Goal: Task Accomplishment & Management: Complete application form

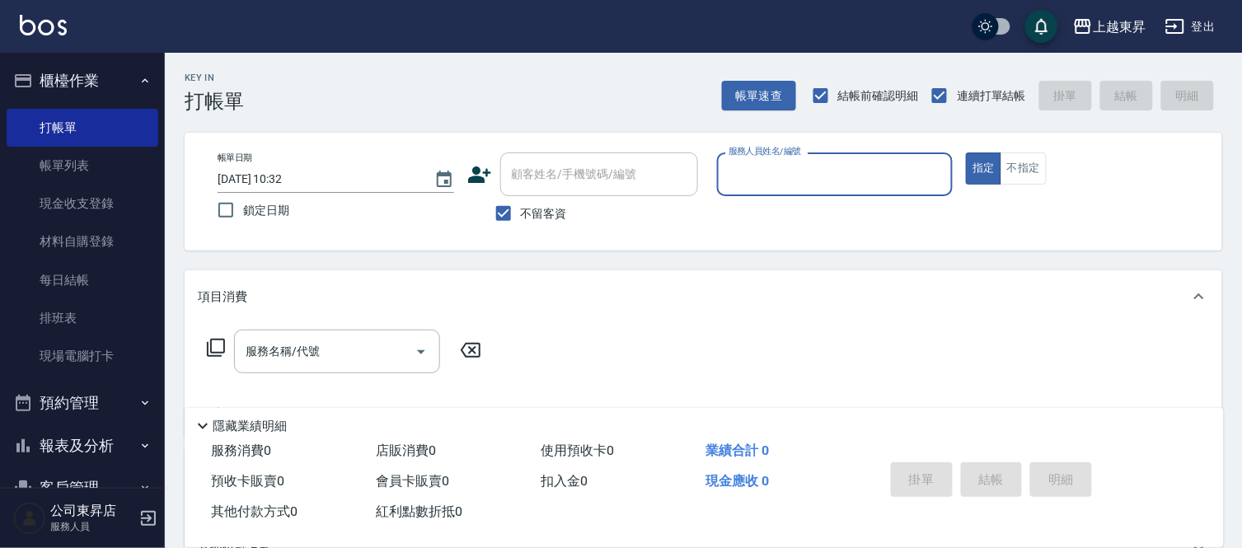
click at [128, 187] on ul "打帳單 帳單列表 現金收支登錄 材料自購登錄 每日結帳 排班表 現場電腦打卡" at bounding box center [83, 242] width 152 height 280
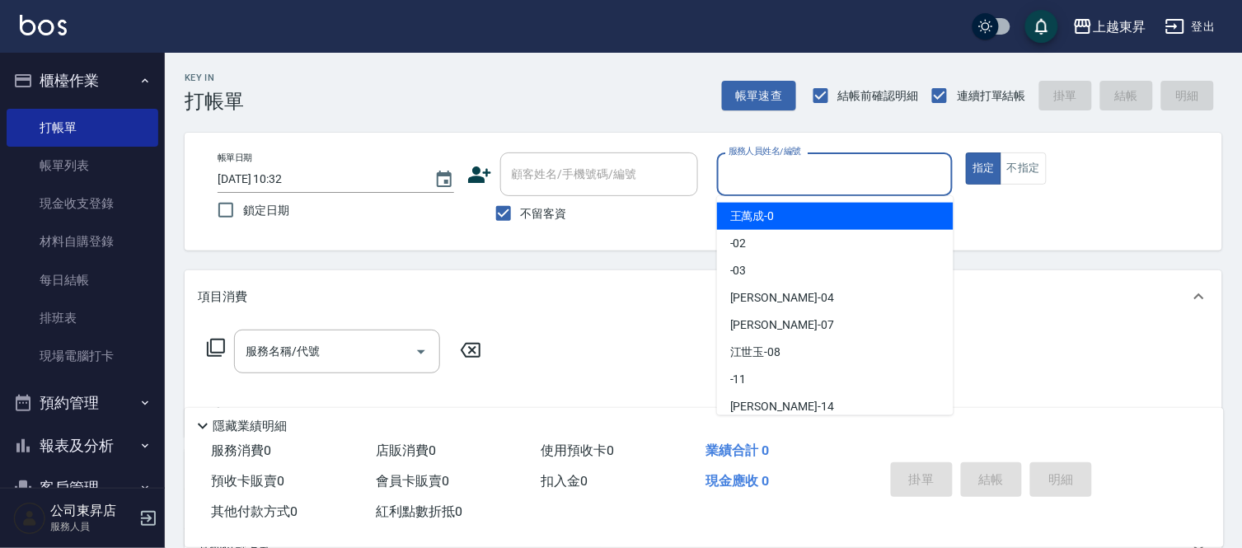
click at [844, 181] on input "服務人員姓名/編號" at bounding box center [836, 174] width 222 height 29
type input "55"
type button "true"
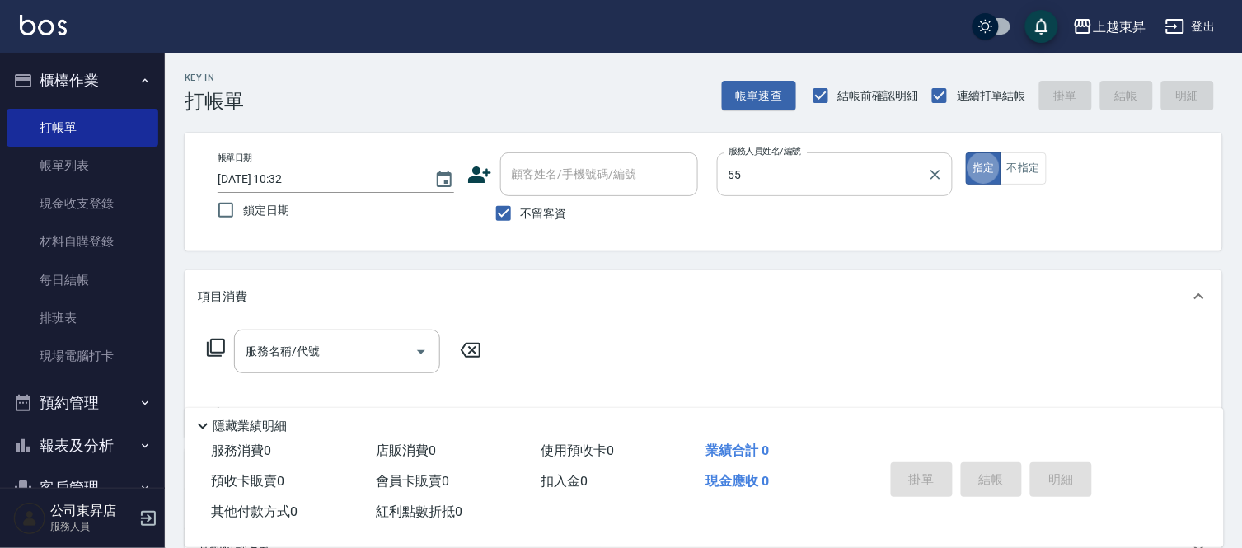
type input "[PERSON_NAME]-55"
click at [217, 336] on div "服務名稱/代號 服務名稱/代號" at bounding box center [344, 352] width 293 height 44
click at [214, 341] on icon at bounding box center [216, 348] width 20 height 20
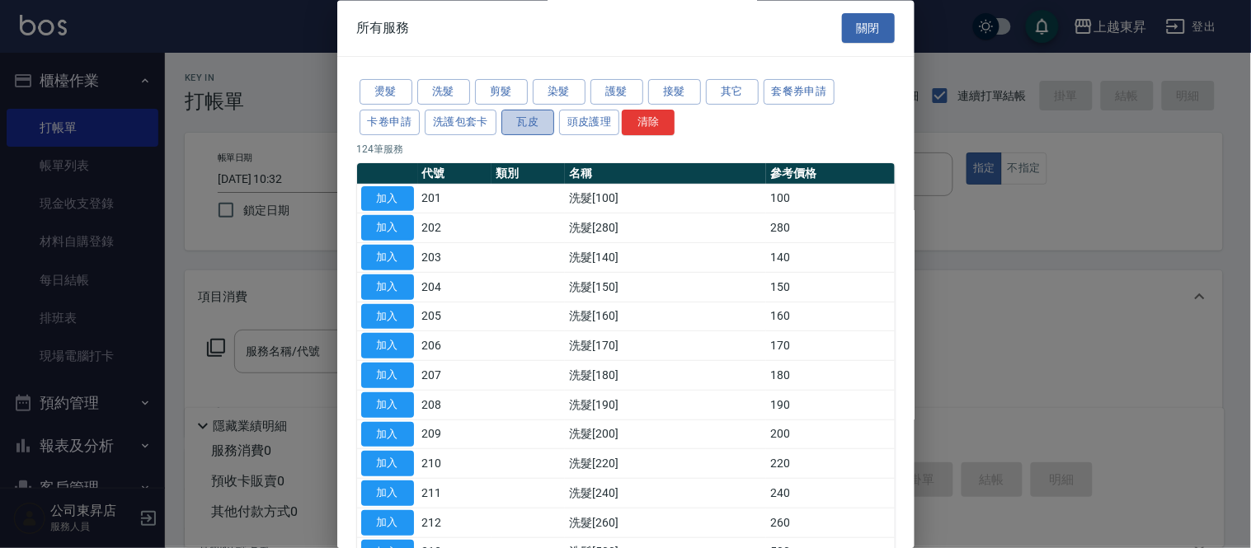
click at [528, 119] on button "瓦皮" at bounding box center [527, 123] width 53 height 26
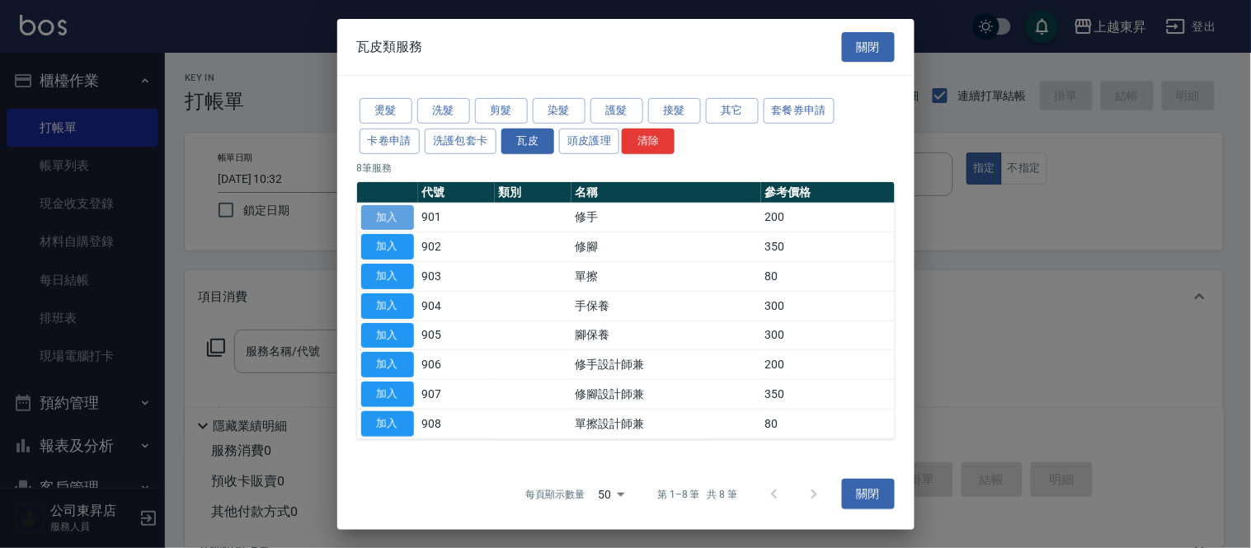
click at [391, 217] on button "加入" at bounding box center [387, 217] width 53 height 26
type input "修手(901)"
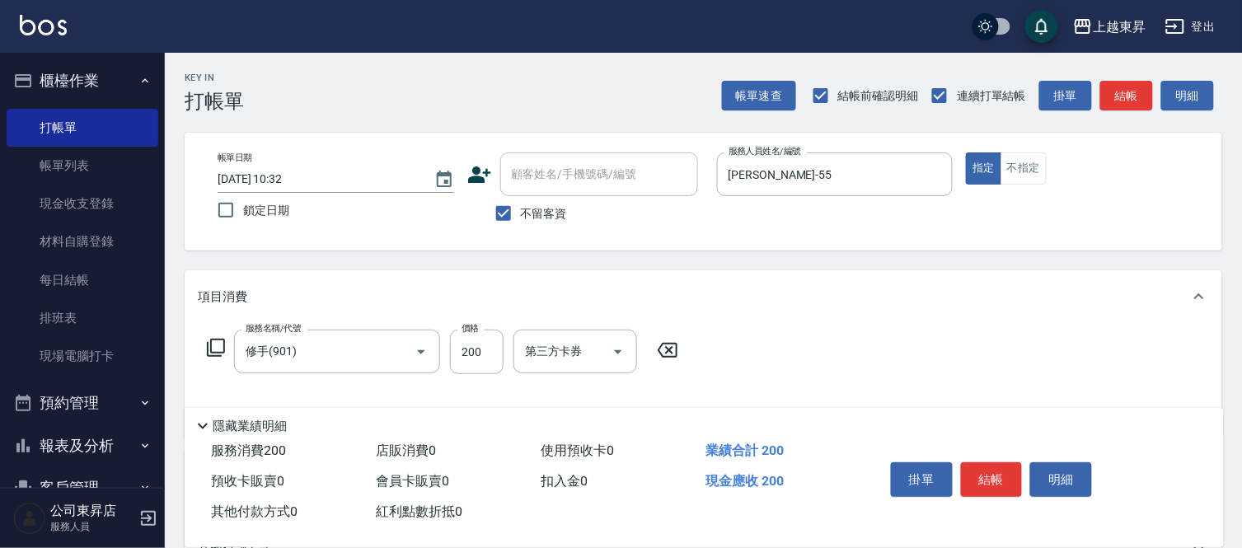
drag, startPoint x: 215, startPoint y: 341, endPoint x: 216, endPoint y: 299, distance: 42.1
click at [227, 326] on div "服務名稱/代號 修手(901) 服務名稱/代號 價格 200 價格 第三方卡券 第三方卡券" at bounding box center [704, 380] width 1038 height 115
click at [217, 343] on icon at bounding box center [216, 348] width 20 height 20
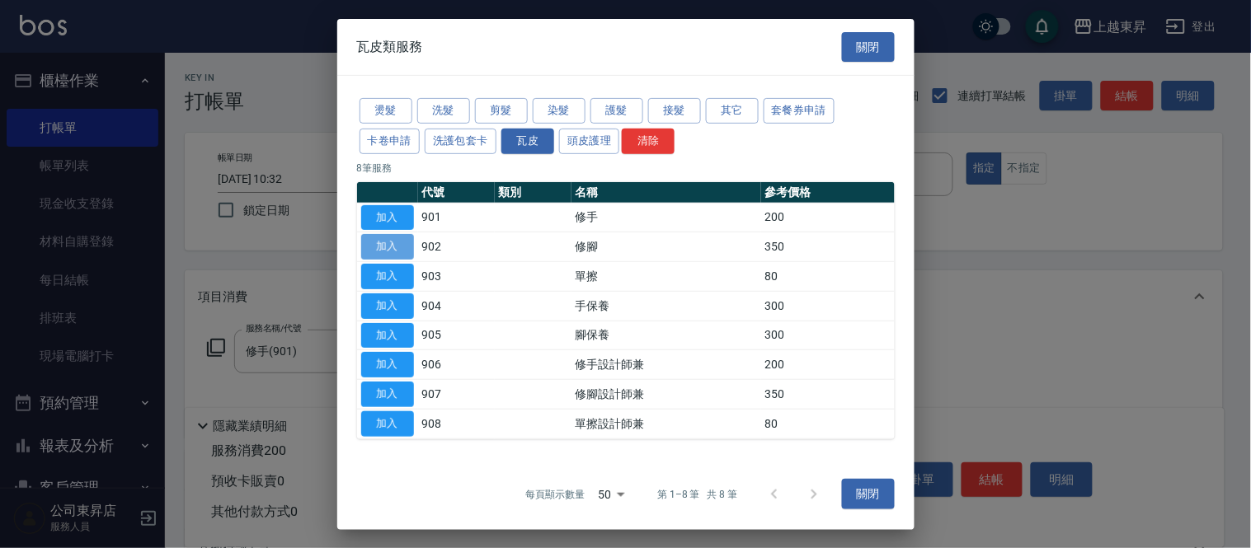
click at [392, 239] on button "加入" at bounding box center [387, 247] width 53 height 26
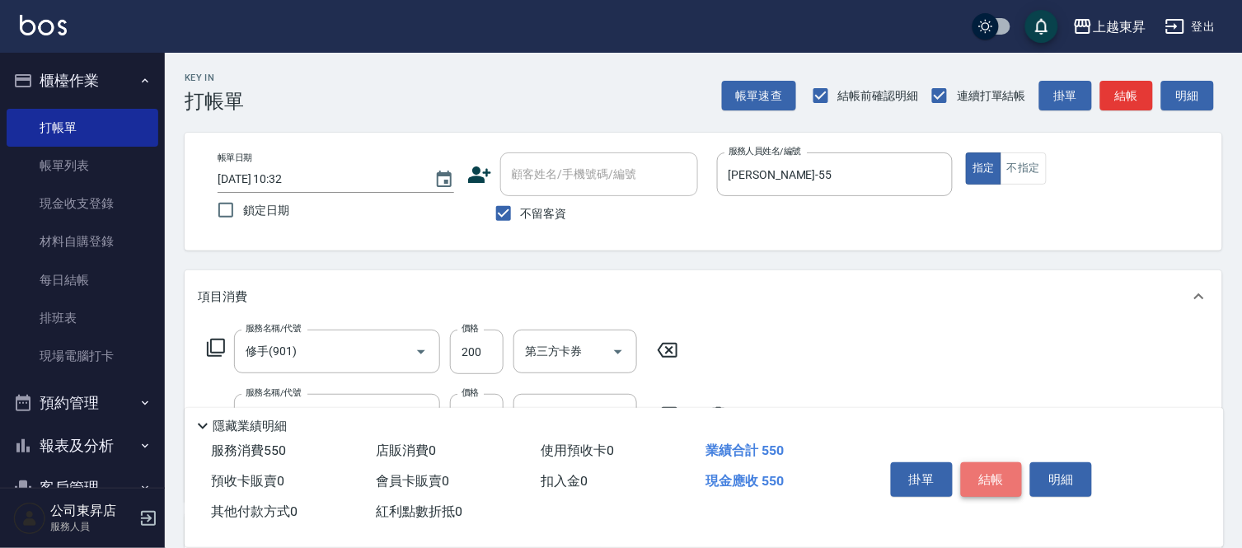
click at [975, 468] on button "結帳" at bounding box center [992, 480] width 62 height 35
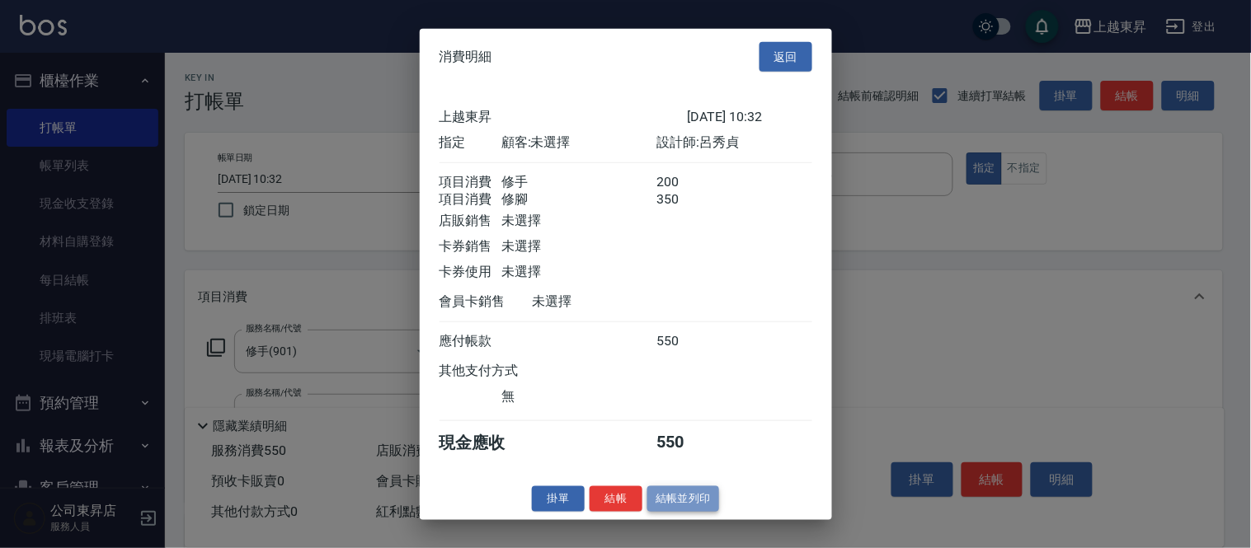
click at [660, 506] on button "結帳並列印" at bounding box center [683, 499] width 72 height 26
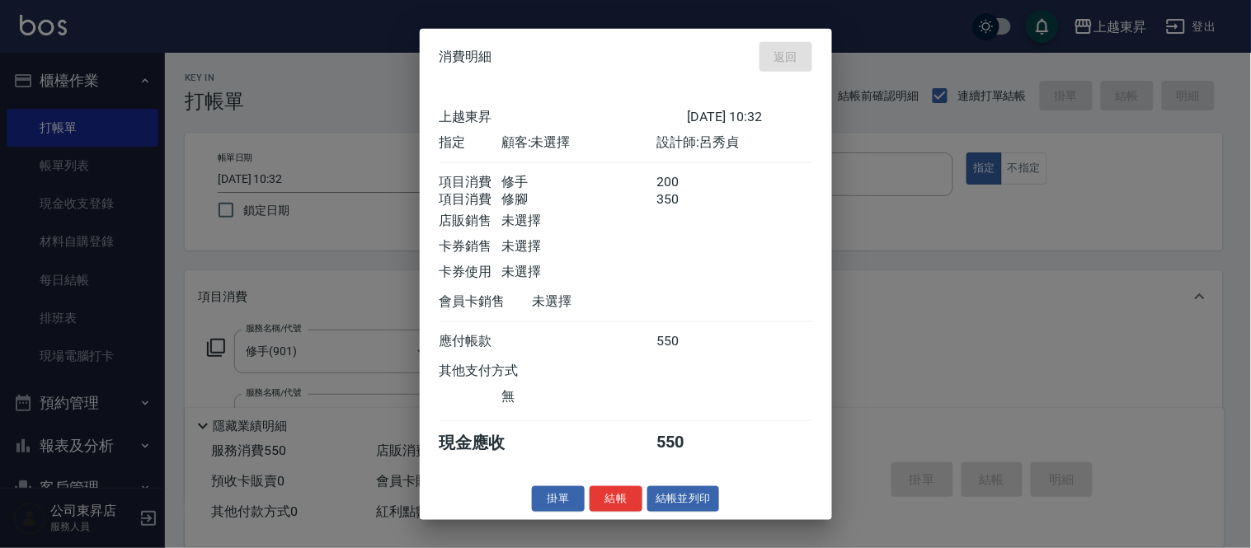
type input "[DATE] 11:19"
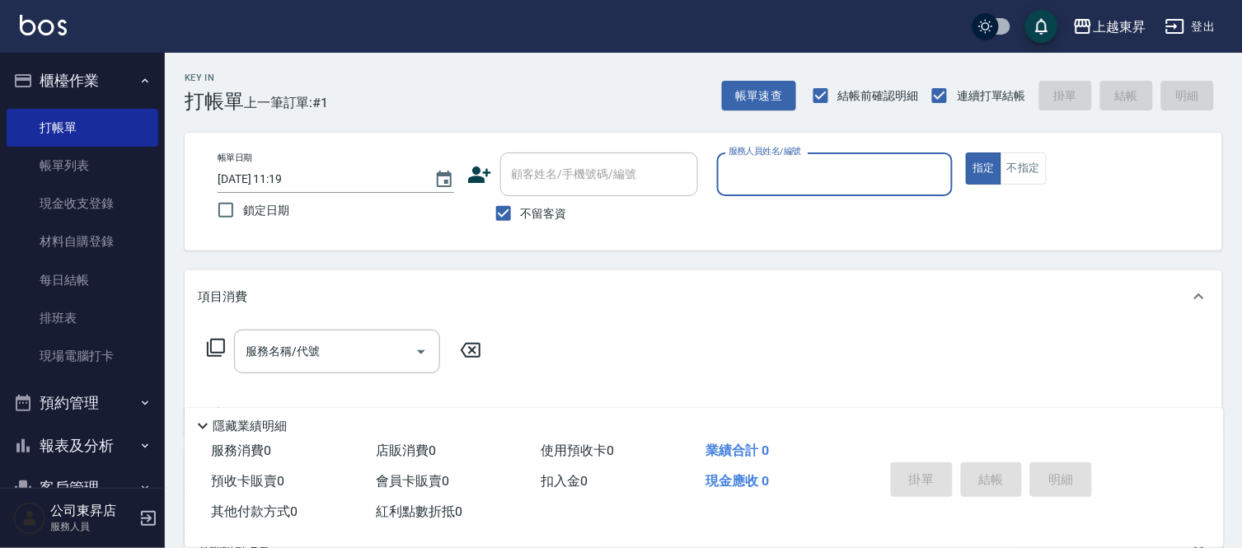
click at [762, 174] on input "服務人員姓名/編號" at bounding box center [836, 174] width 222 height 29
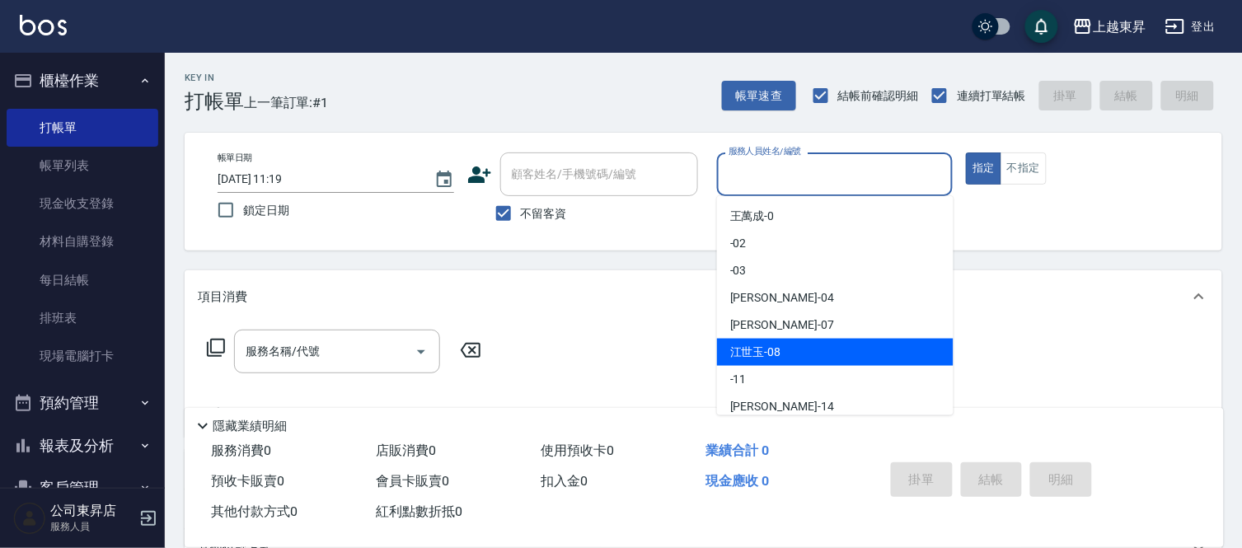
click at [772, 361] on div "[PERSON_NAME]-08" at bounding box center [835, 352] width 237 height 27
type input "[PERSON_NAME]-08"
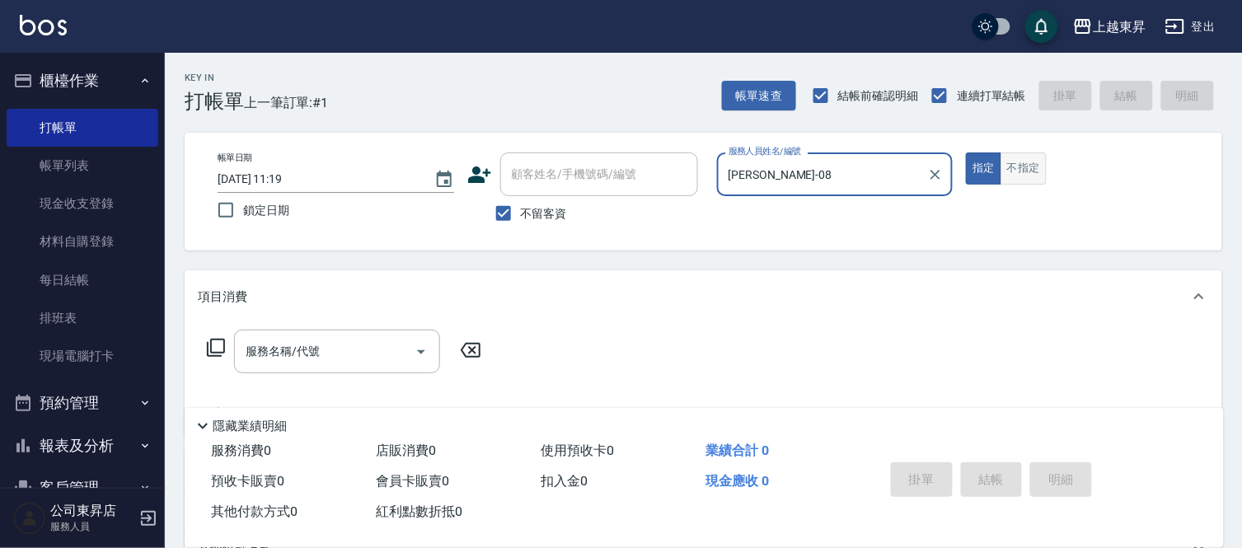
click at [1023, 176] on button "不指定" at bounding box center [1024, 169] width 46 height 32
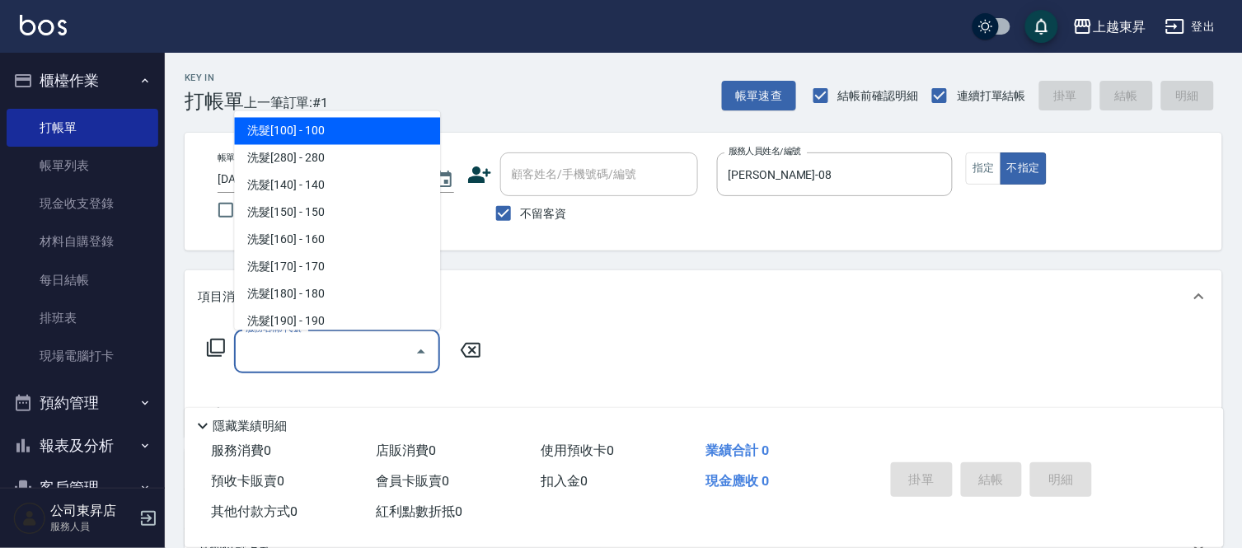
click at [384, 349] on input "服務名稱/代號" at bounding box center [325, 351] width 167 height 29
click at [326, 127] on span "洗髮[100] - 100" at bounding box center [337, 131] width 206 height 27
type input "洗髮[100](201)"
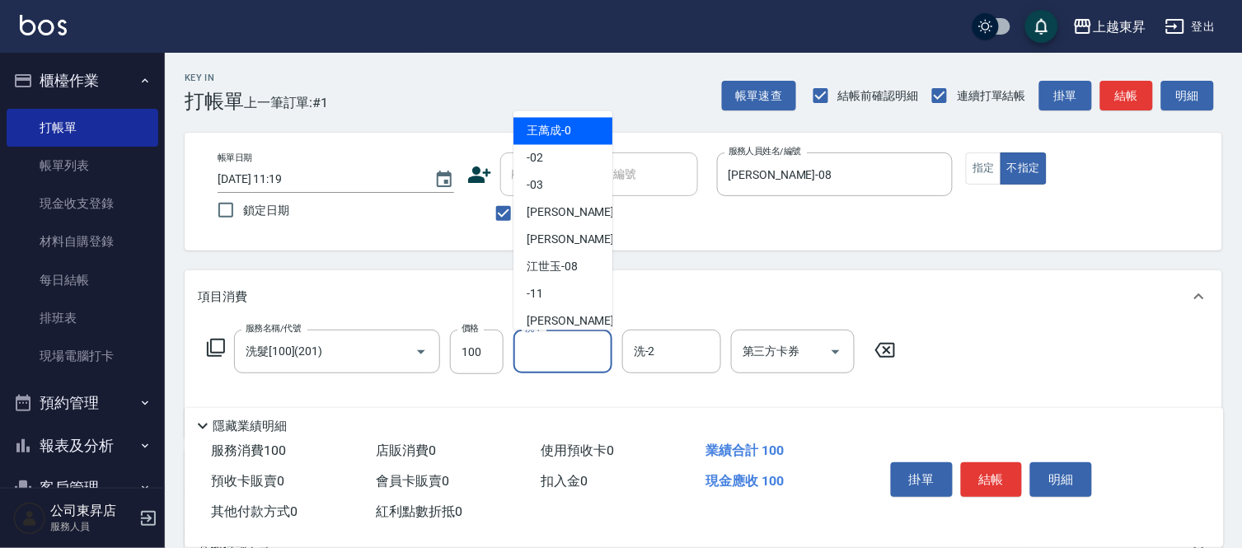
click at [554, 350] on input "洗-1" at bounding box center [563, 351] width 84 height 29
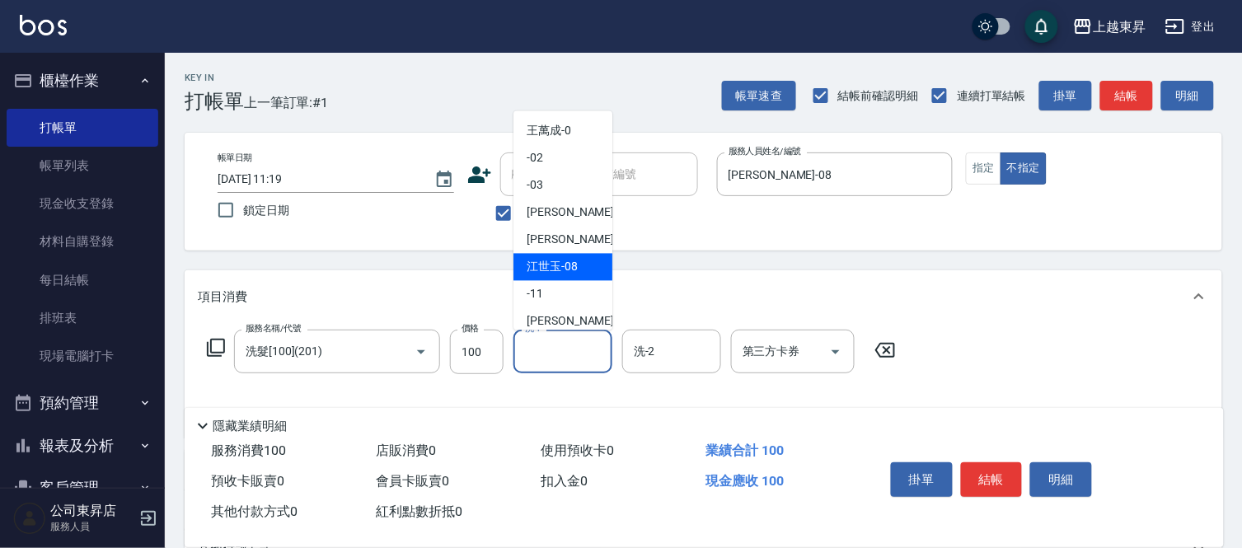
click at [564, 269] on span "[PERSON_NAME]-08" at bounding box center [552, 267] width 51 height 17
type input "[PERSON_NAME]-08"
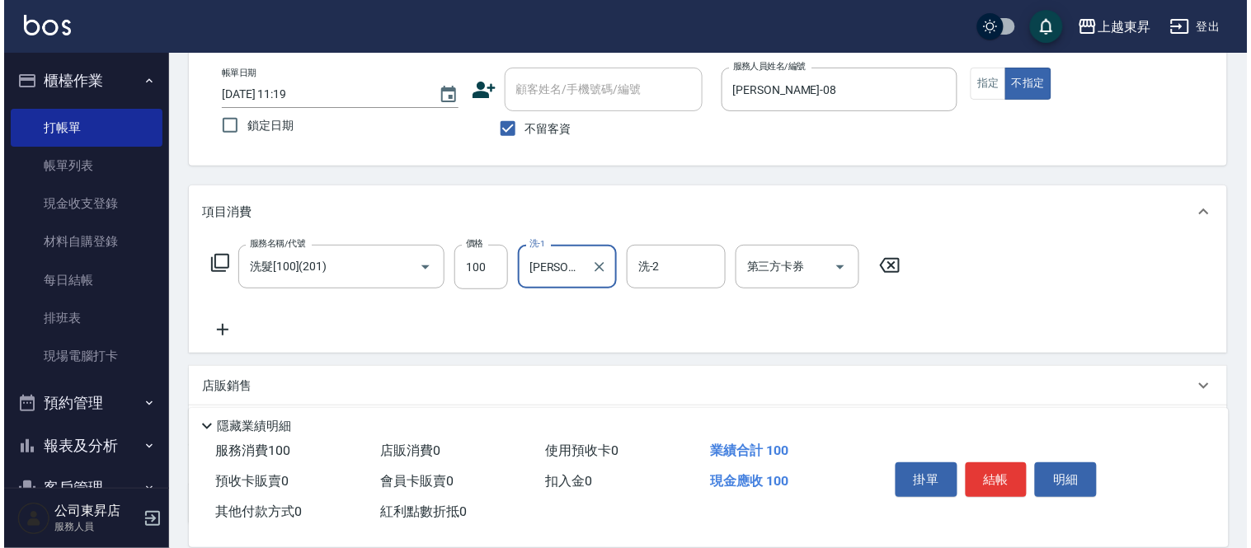
scroll to position [183, 0]
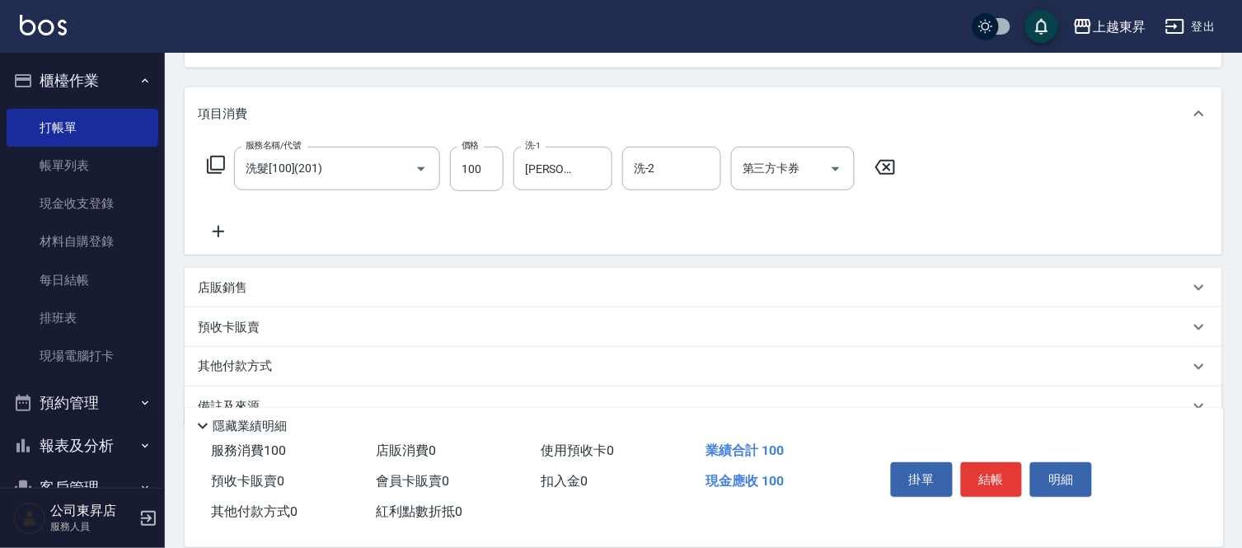
click at [218, 233] on icon at bounding box center [218, 232] width 41 height 20
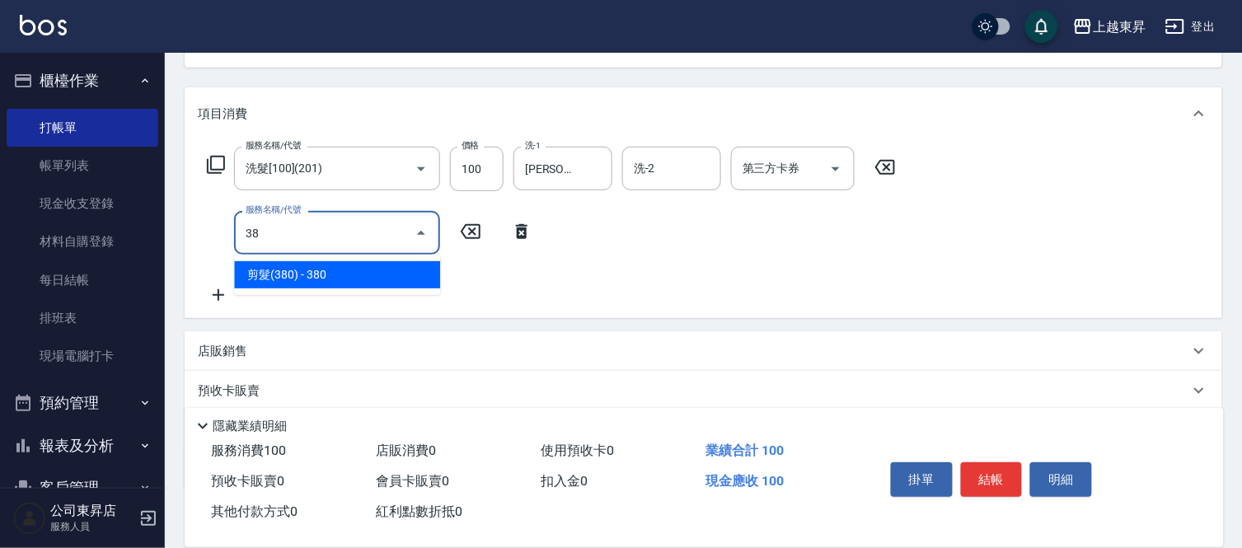
click at [353, 278] on span "剪髮(380) - 380" at bounding box center [337, 274] width 206 height 27
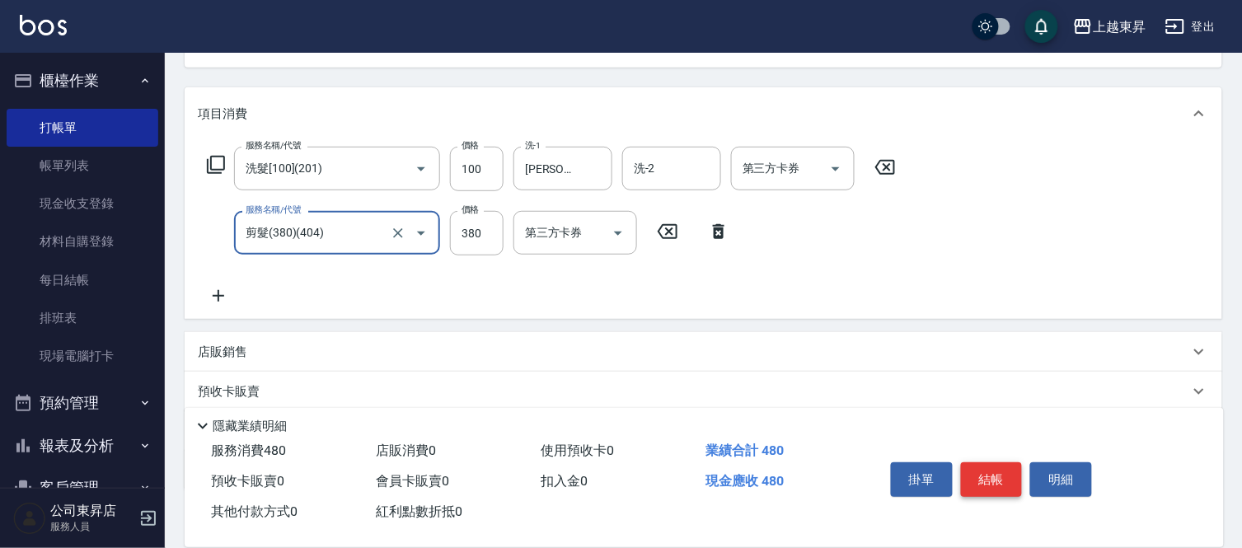
type input "剪髮(380)(404)"
click at [998, 472] on button "結帳" at bounding box center [992, 480] width 62 height 35
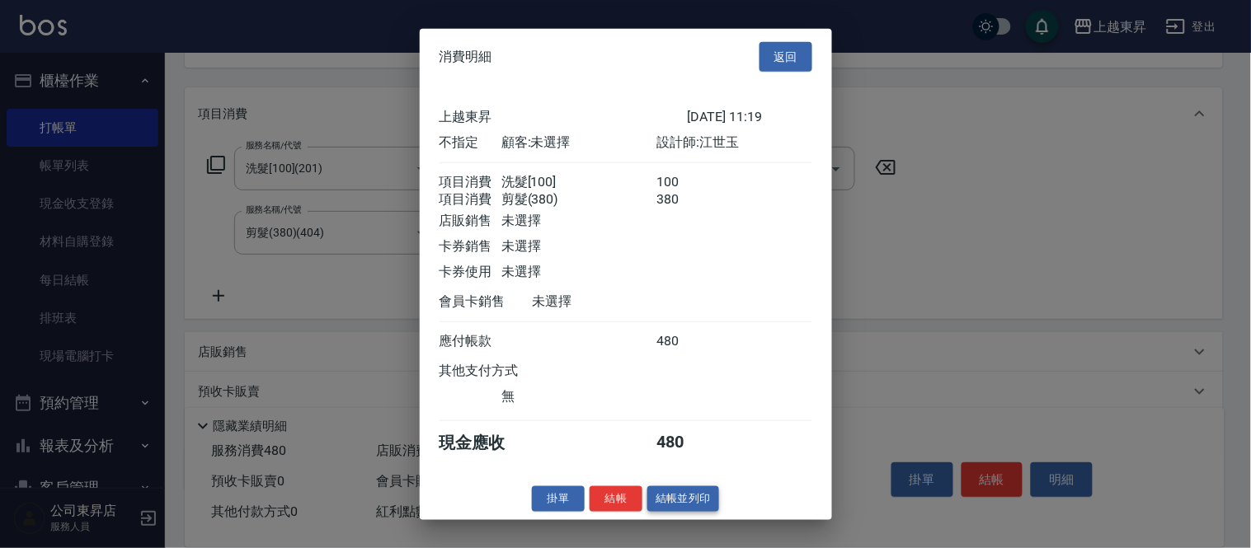
click at [688, 503] on button "結帳並列印" at bounding box center [683, 499] width 72 height 26
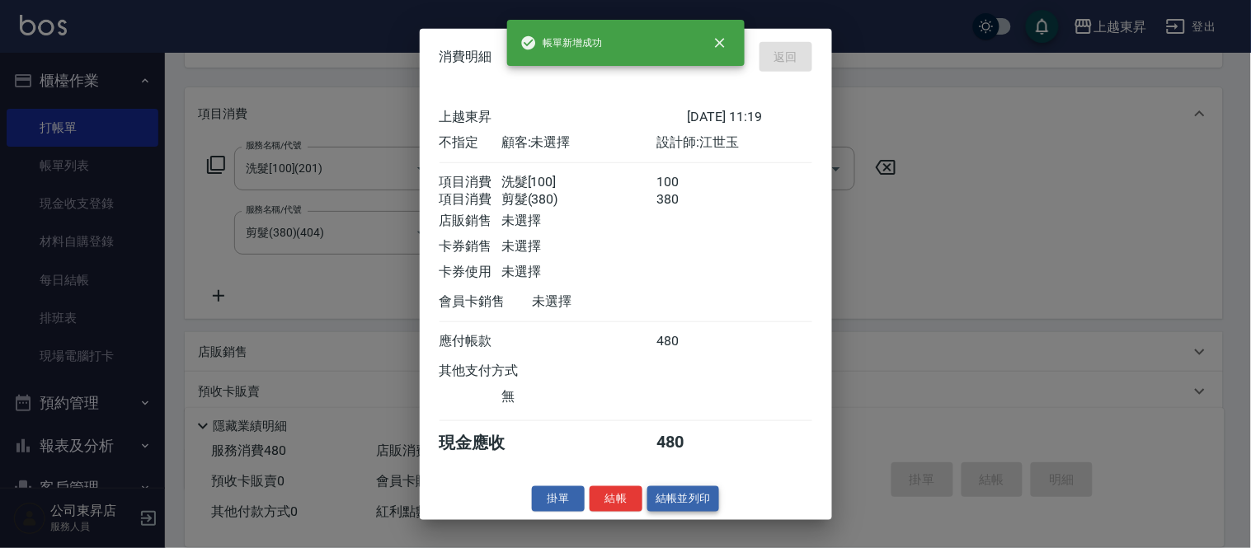
type input "[DATE] 11:41"
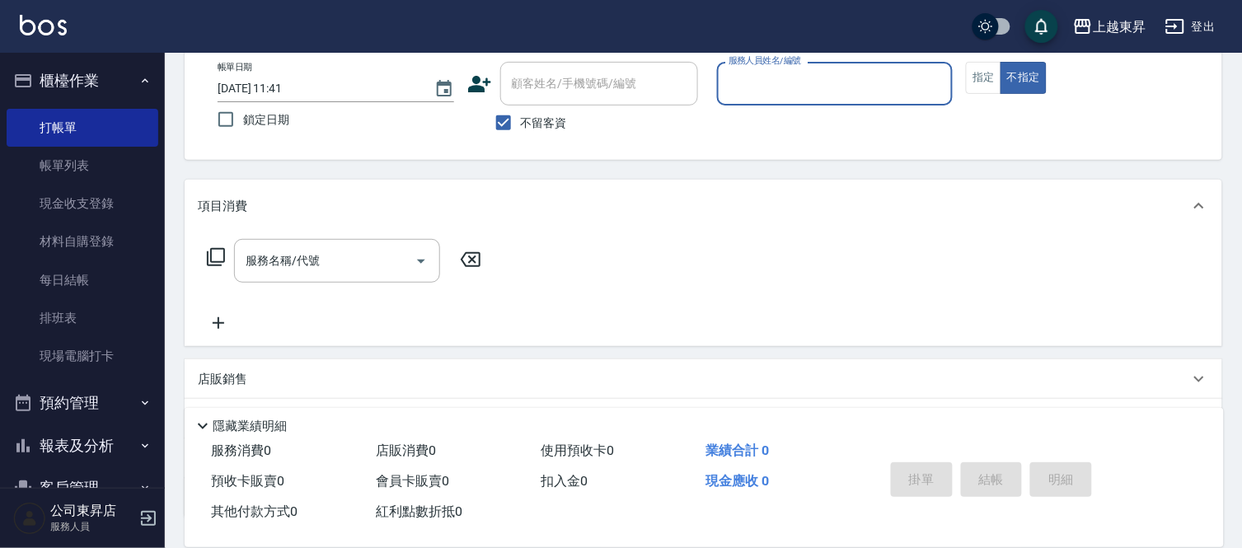
scroll to position [0, 0]
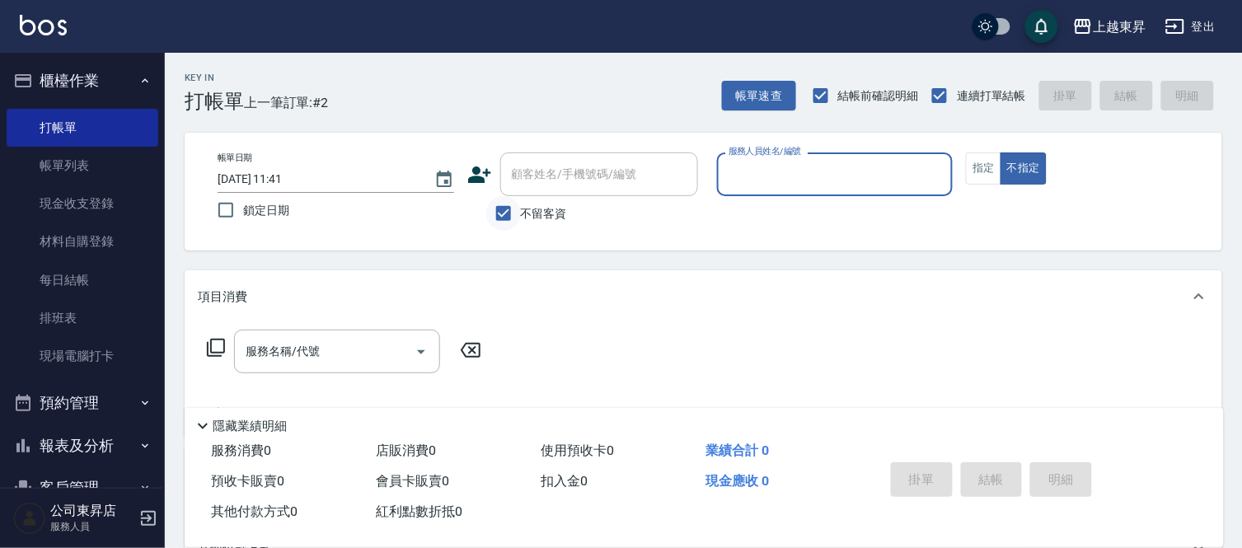
click at [500, 202] on input "不留客資" at bounding box center [503, 213] width 35 height 35
checkbox input "false"
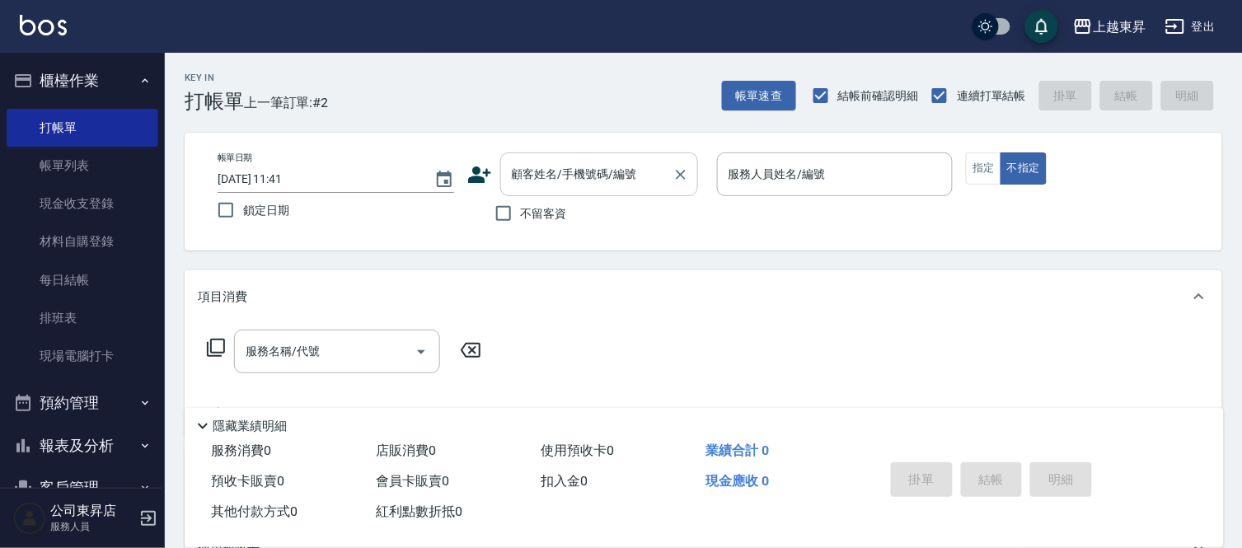
click at [539, 175] on div "顧客姓名/手機號碼/編號 顧客姓名/手機號碼/編號" at bounding box center [599, 175] width 198 height 44
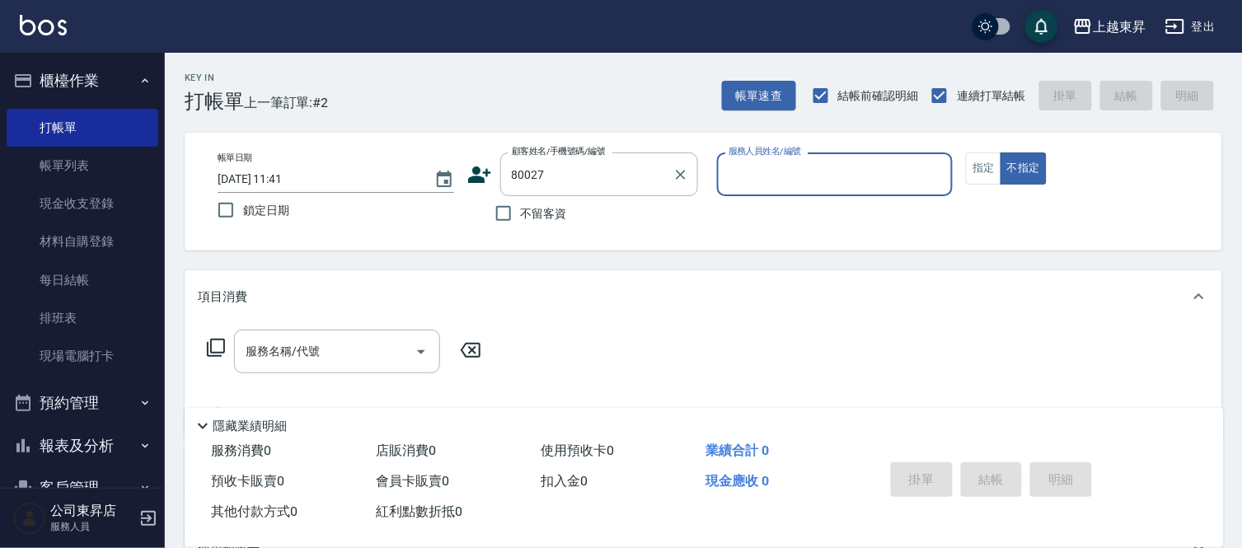
type input "[PERSON_NAME]/0936131525/80027"
type input "[PERSON_NAME]-08"
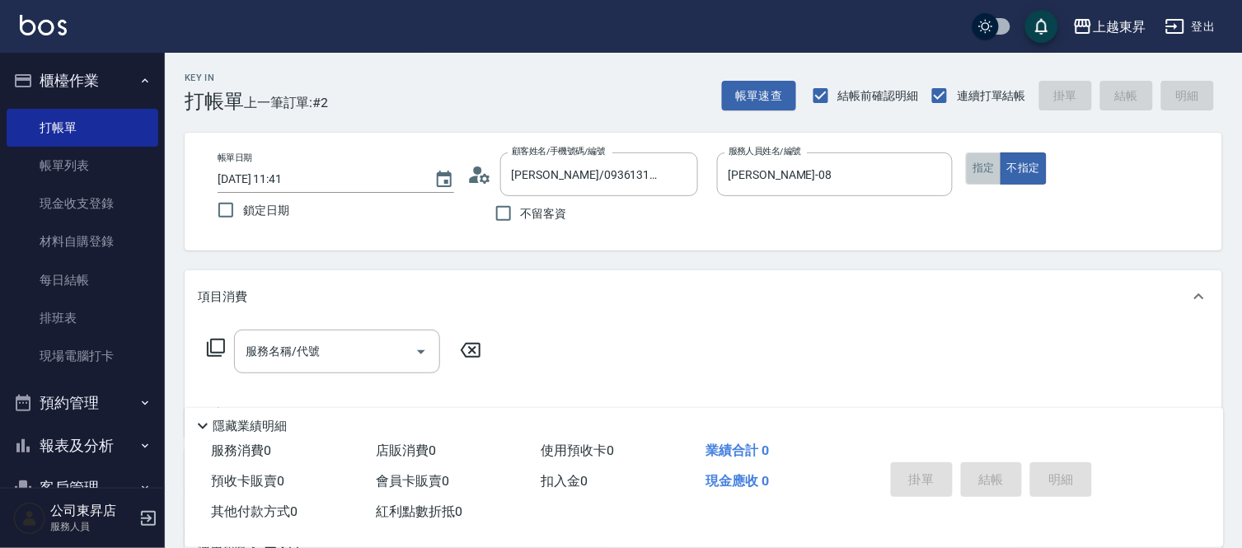
click at [991, 175] on button "指定" at bounding box center [983, 169] width 35 height 32
click at [325, 350] on input "服務名稱/代號" at bounding box center [325, 351] width 167 height 29
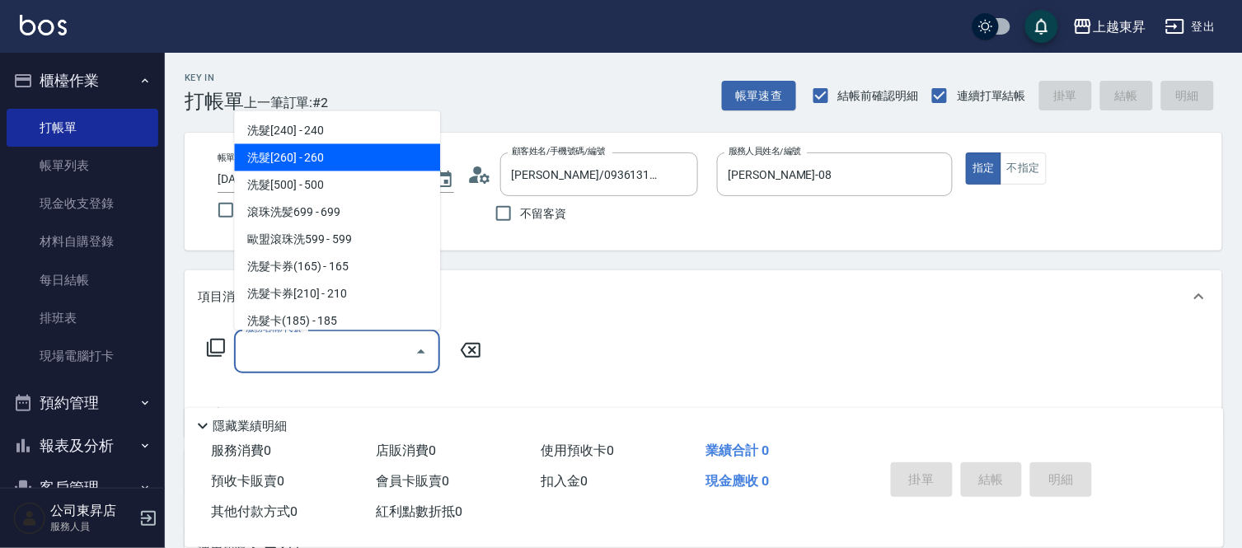
scroll to position [366, 0]
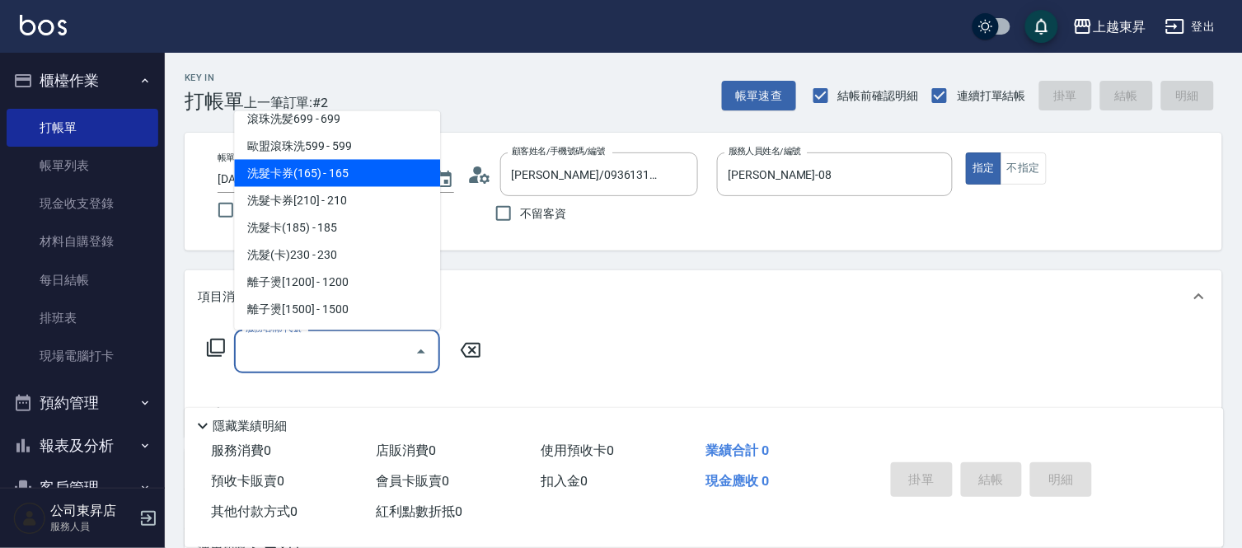
click at [343, 166] on span "洗髮卡券(165) - 165" at bounding box center [337, 173] width 206 height 27
type input "洗髮卡券(165)(220)"
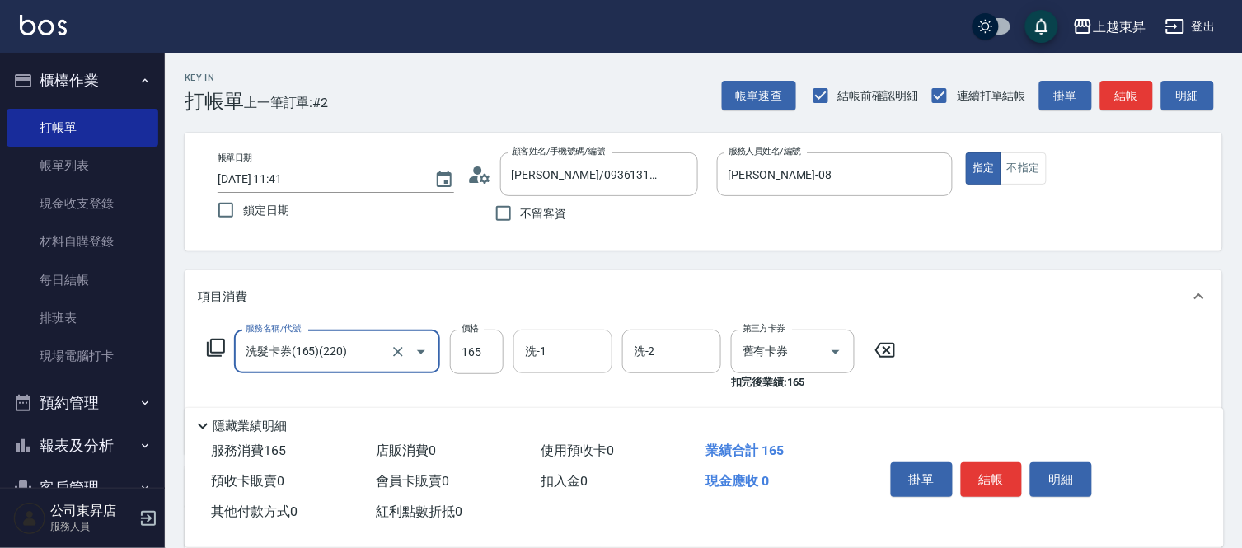
click at [559, 355] on input "洗-1" at bounding box center [563, 351] width 84 height 29
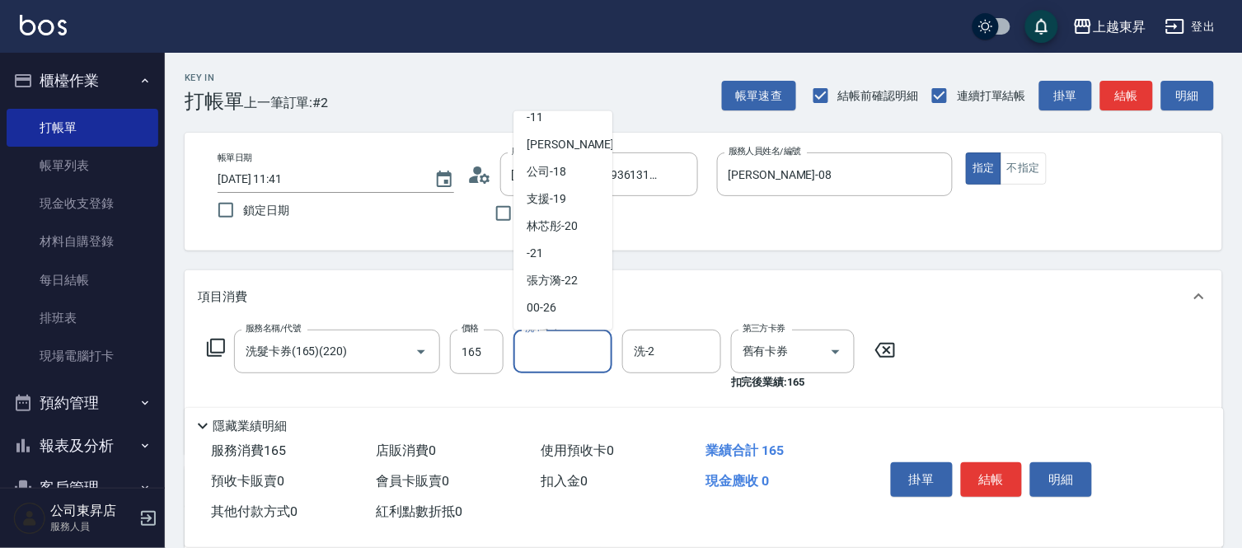
scroll to position [183, 0]
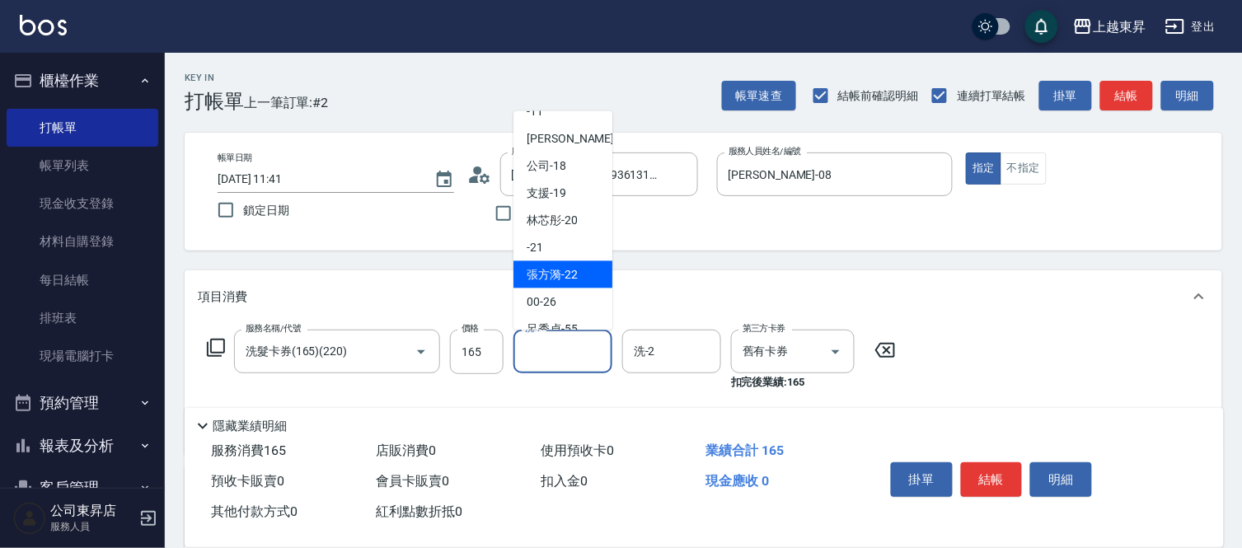
click at [565, 275] on span "張方漪 -22" at bounding box center [552, 274] width 51 height 17
type input "張方漪-22"
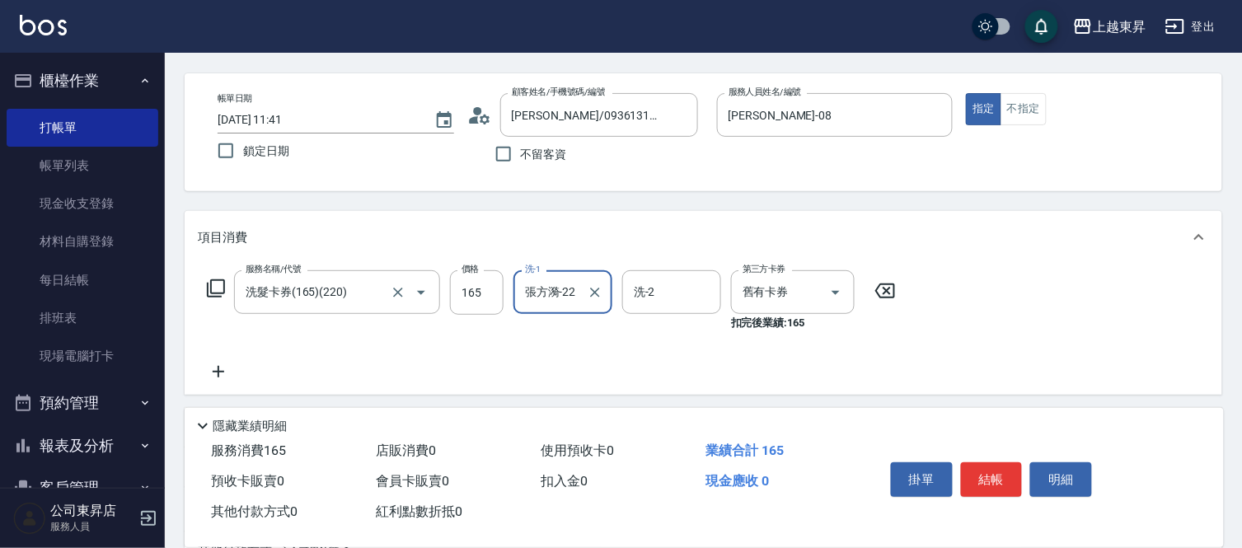
scroll to position [92, 0]
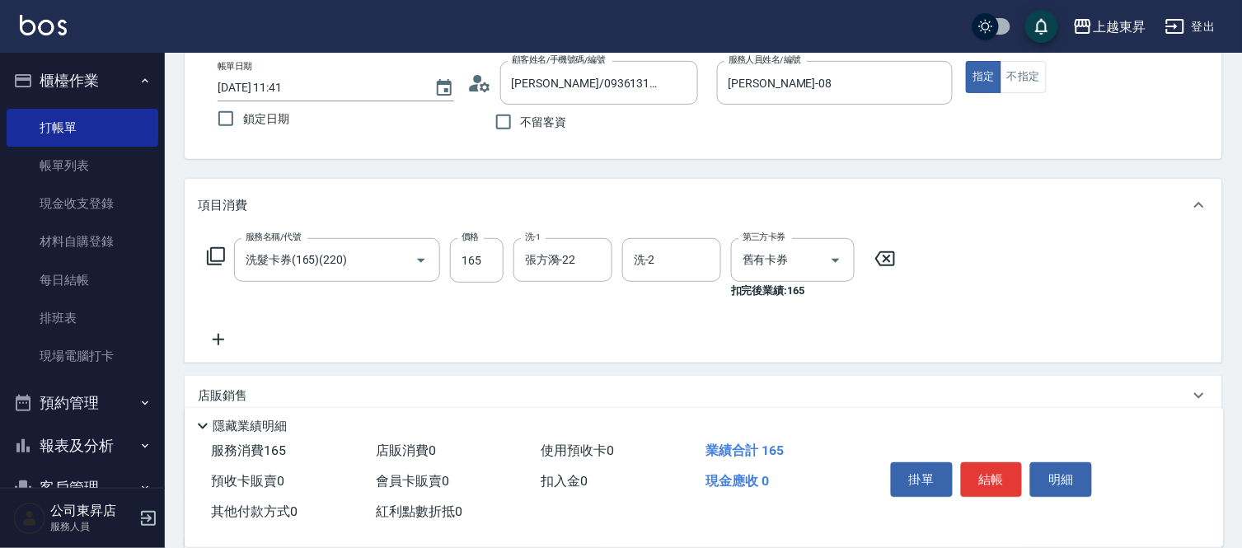
click at [225, 334] on icon at bounding box center [218, 340] width 41 height 20
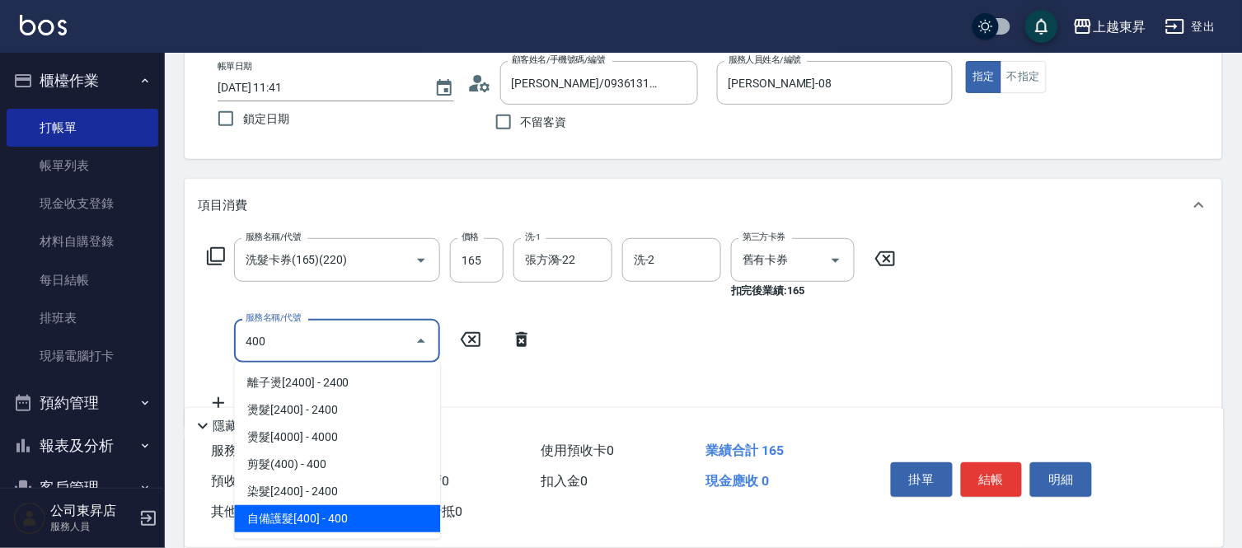
click at [333, 514] on span "自備護髮[400] - 400" at bounding box center [337, 518] width 206 height 27
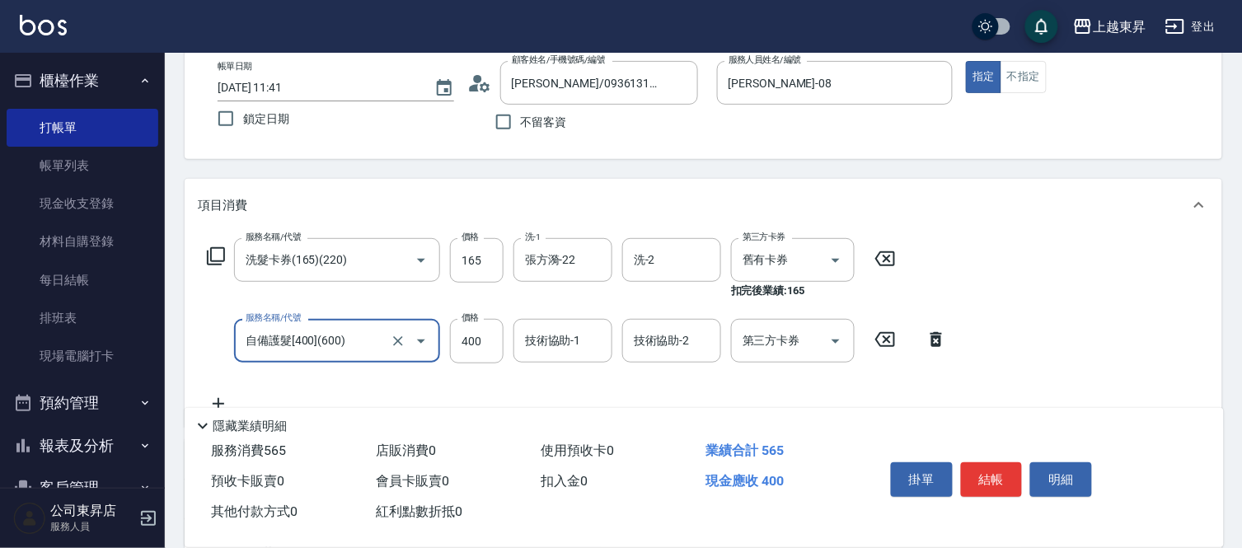
type input "自備護髮[400](600)"
click at [546, 345] on div "技術協助-1 技術協助-1" at bounding box center [563, 341] width 99 height 44
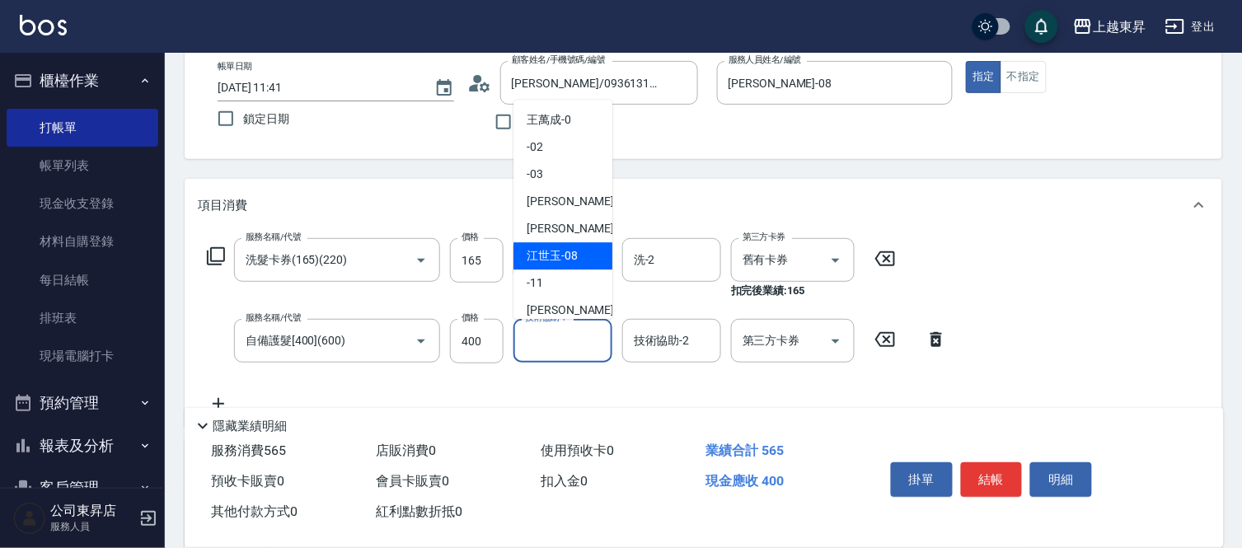
click at [585, 259] on div "[PERSON_NAME]-08" at bounding box center [563, 255] width 99 height 27
type input "[PERSON_NAME]-08"
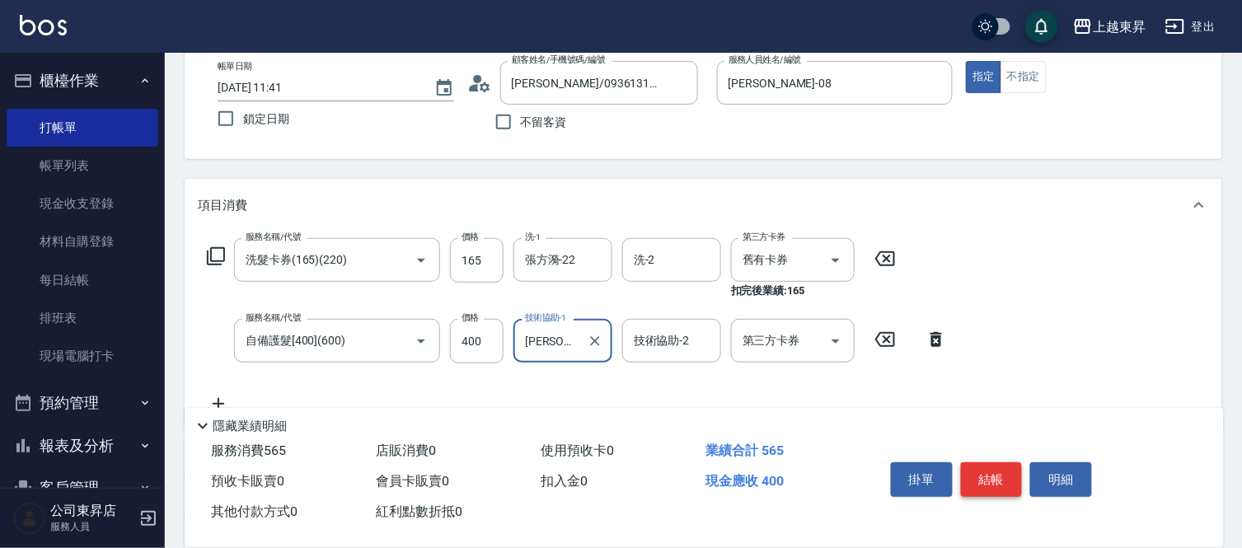
click at [1011, 465] on button "結帳" at bounding box center [992, 480] width 62 height 35
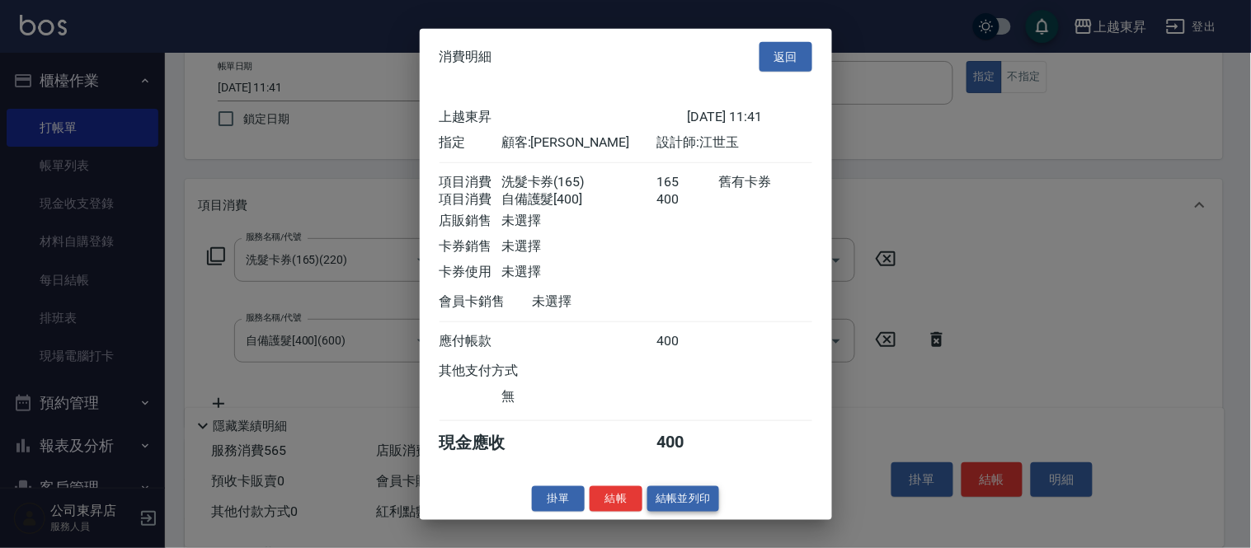
click at [693, 508] on button "結帳並列印" at bounding box center [683, 499] width 72 height 26
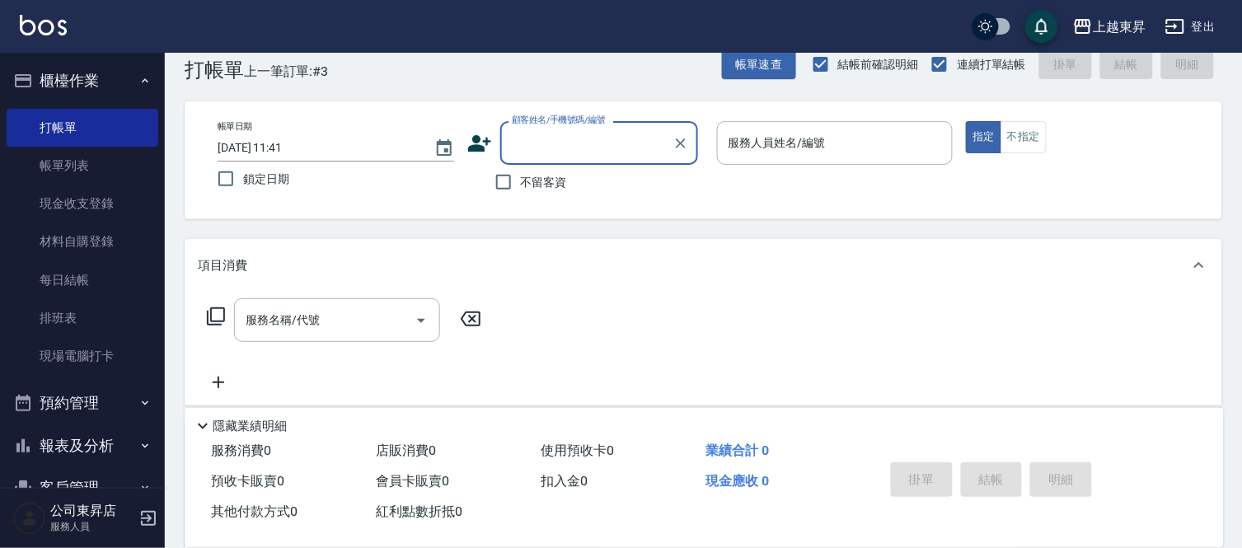
scroll to position [0, 0]
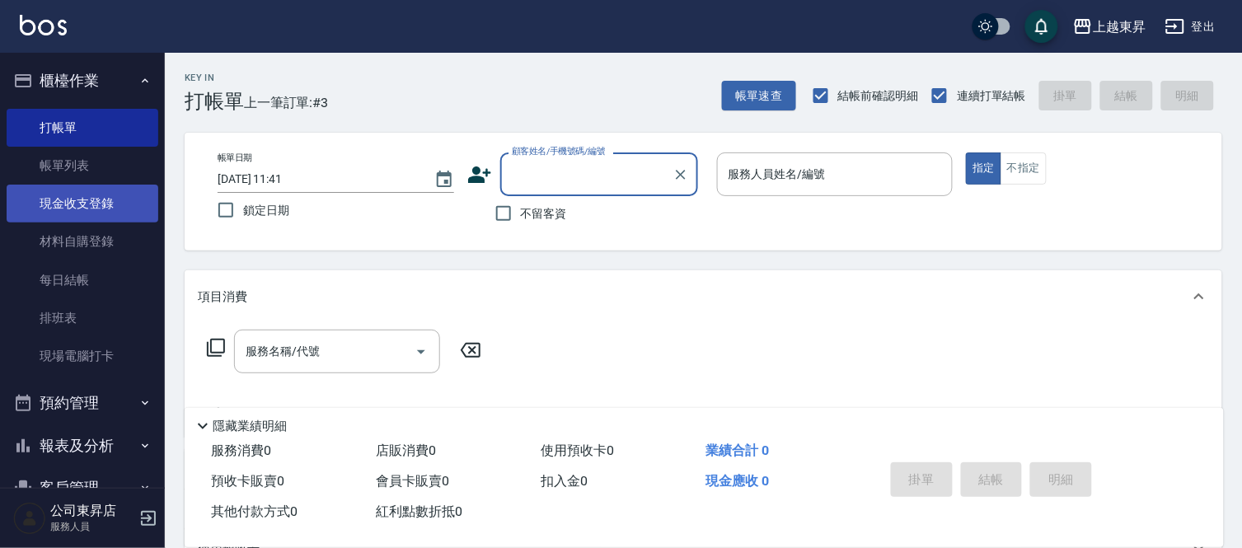
click at [82, 206] on link "現金收支登錄" at bounding box center [83, 204] width 152 height 38
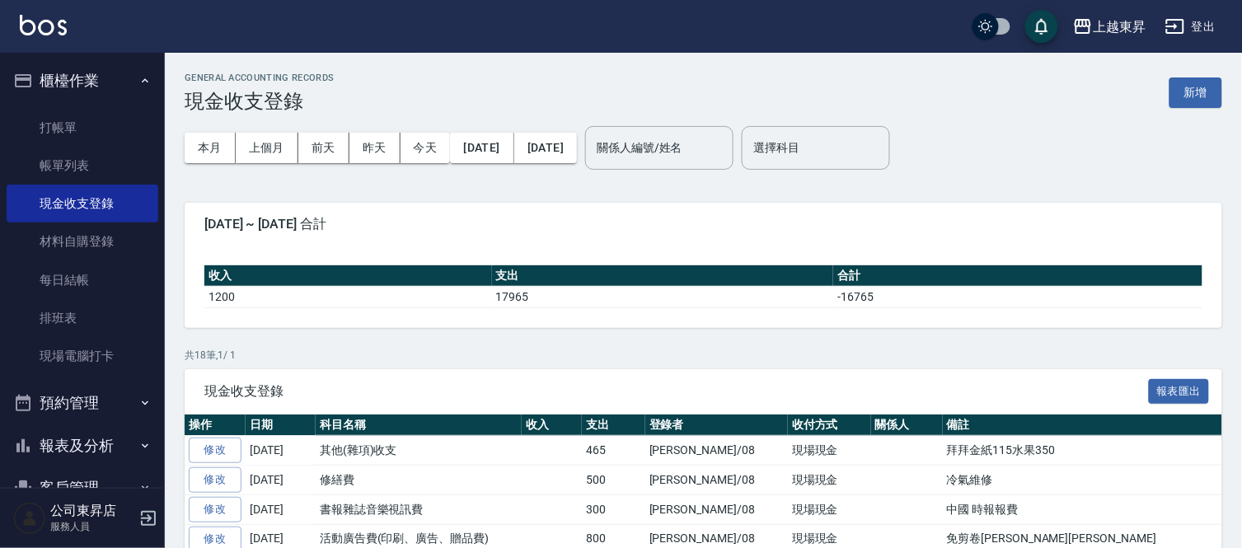
click at [1186, 103] on button "新增" at bounding box center [1196, 92] width 53 height 31
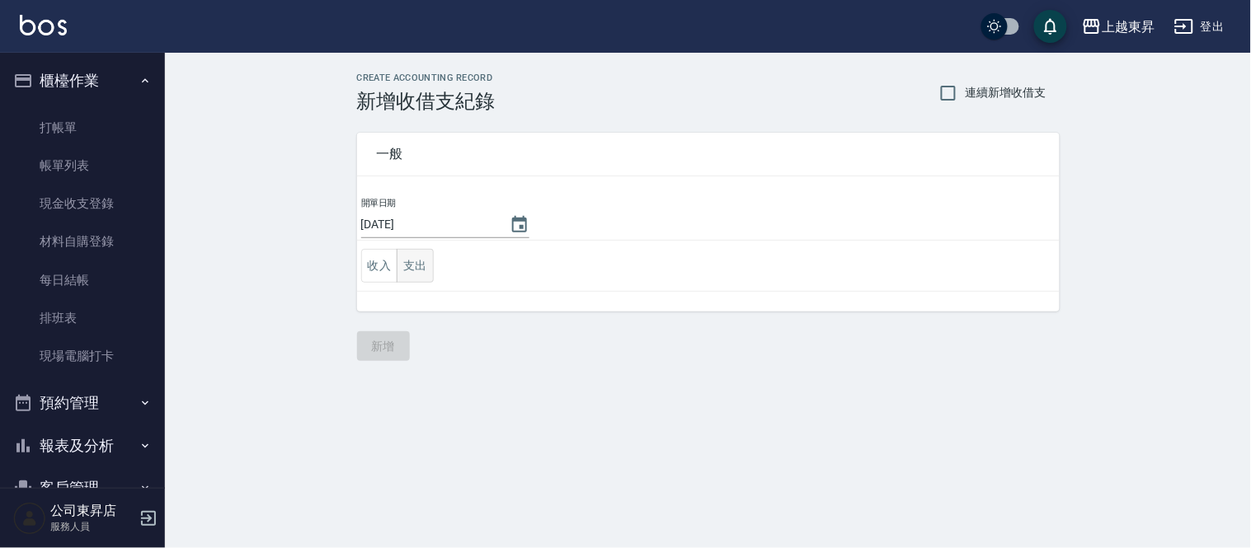
click at [424, 261] on button "支出" at bounding box center [415, 266] width 37 height 34
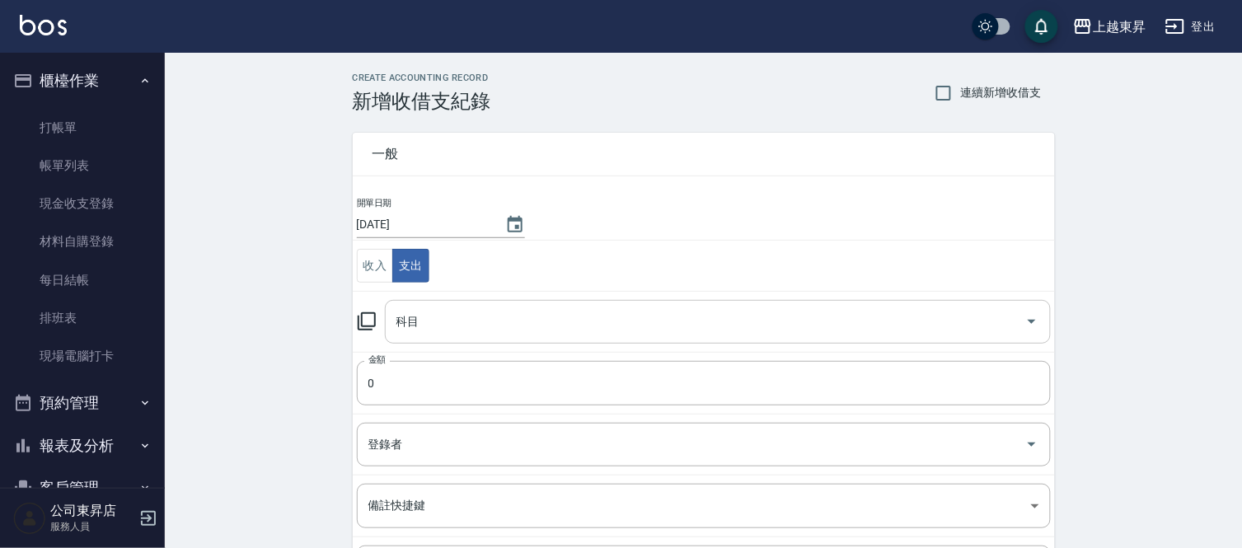
click at [409, 320] on div "科目 科目" at bounding box center [718, 322] width 666 height 44
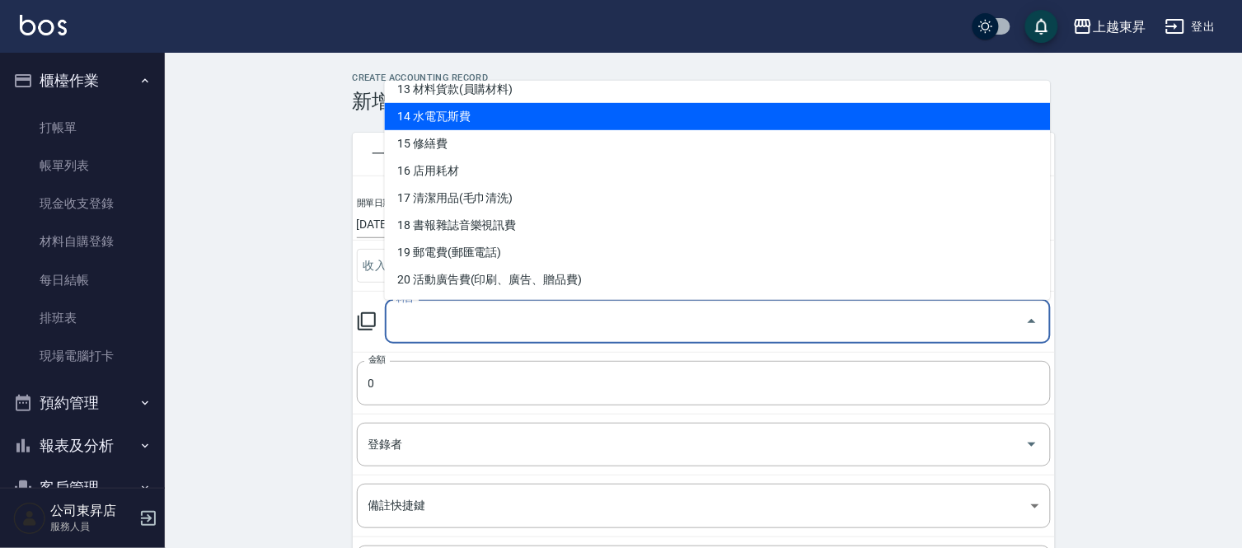
scroll to position [366, 0]
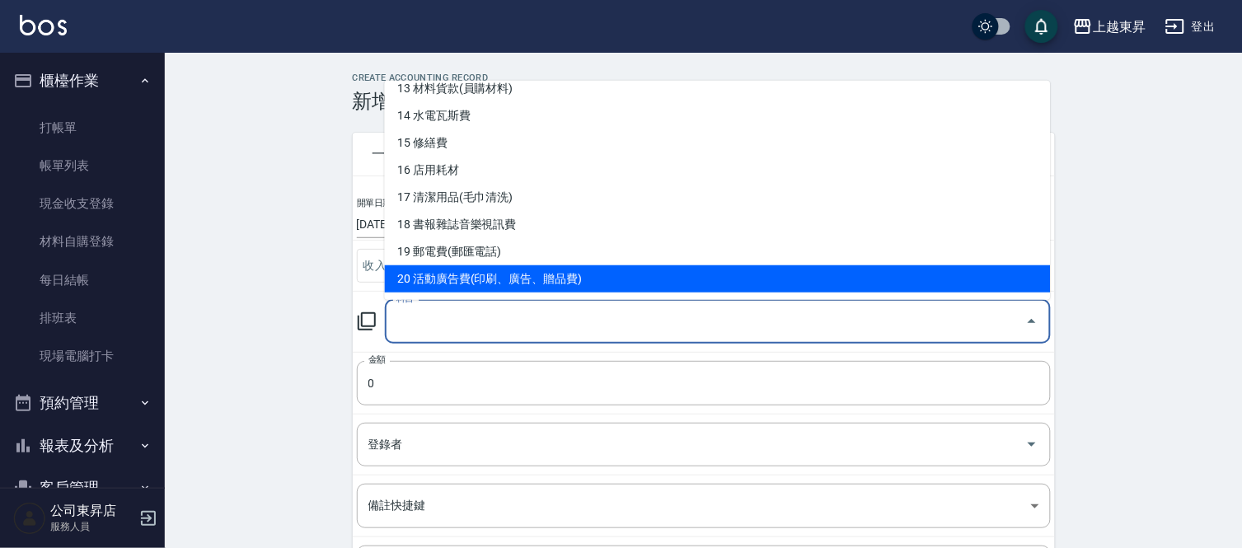
click at [529, 273] on li "20 活動廣告費(印刷、廣告、贈品費)" at bounding box center [718, 278] width 666 height 27
type input "20 活動廣告費(印刷、廣告、贈品費)"
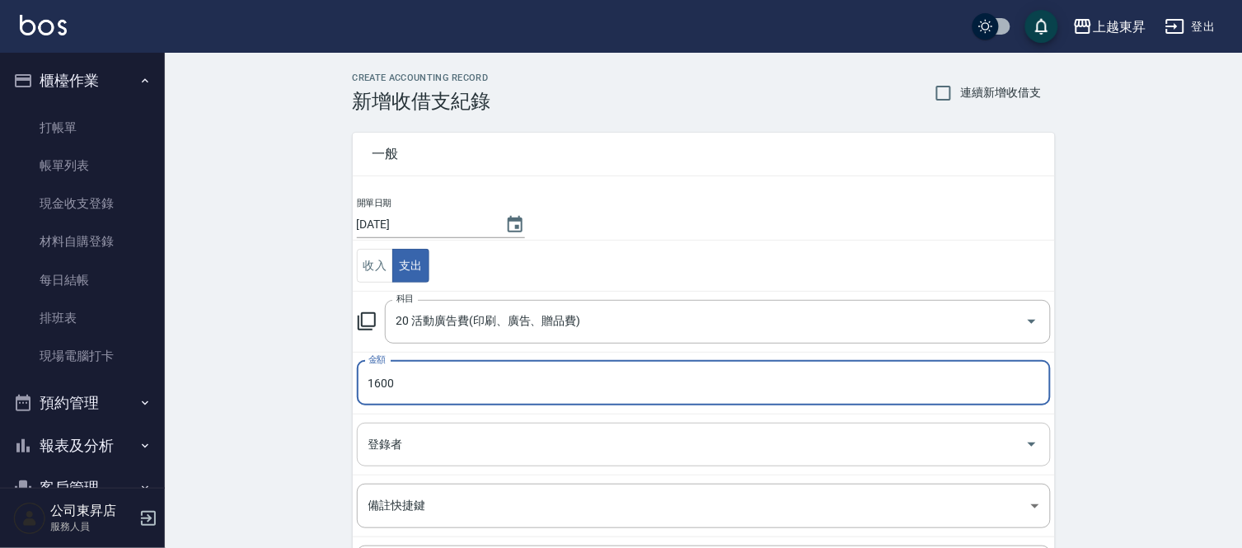
type input "1600"
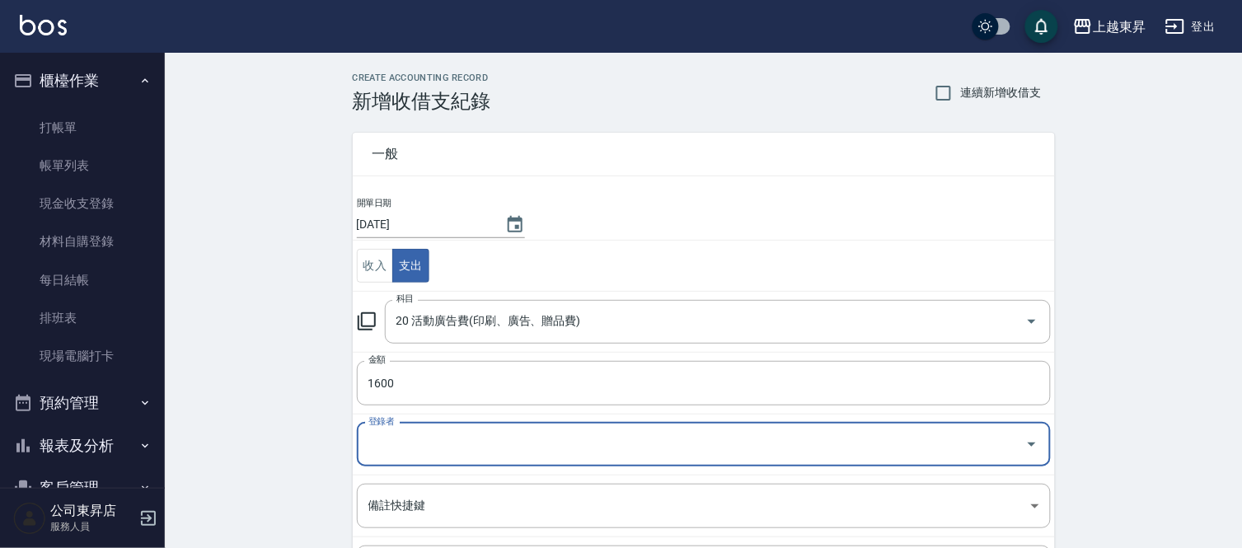
click at [381, 434] on input "登錄者" at bounding box center [691, 444] width 655 height 29
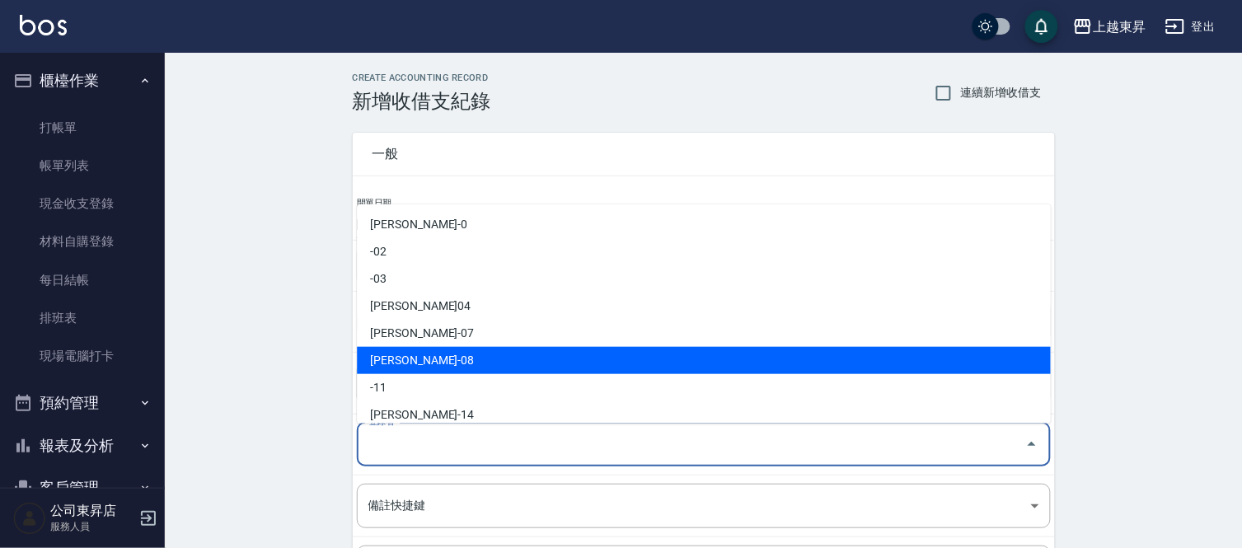
click at [409, 366] on li "[PERSON_NAME]-08" at bounding box center [704, 360] width 694 height 27
type input "[PERSON_NAME]-08"
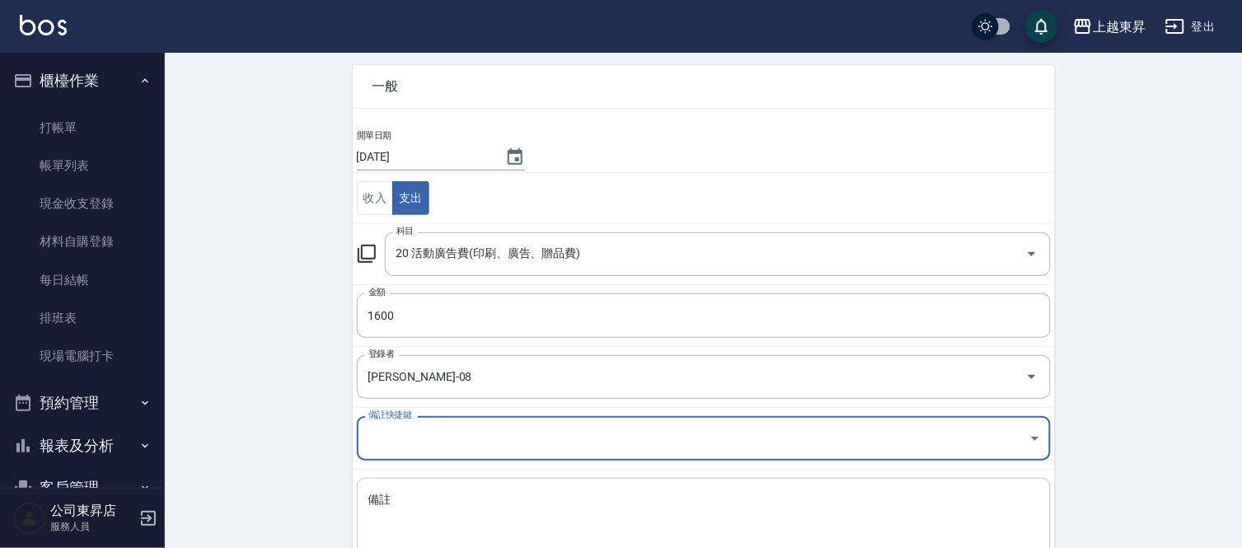
scroll to position [179, 0]
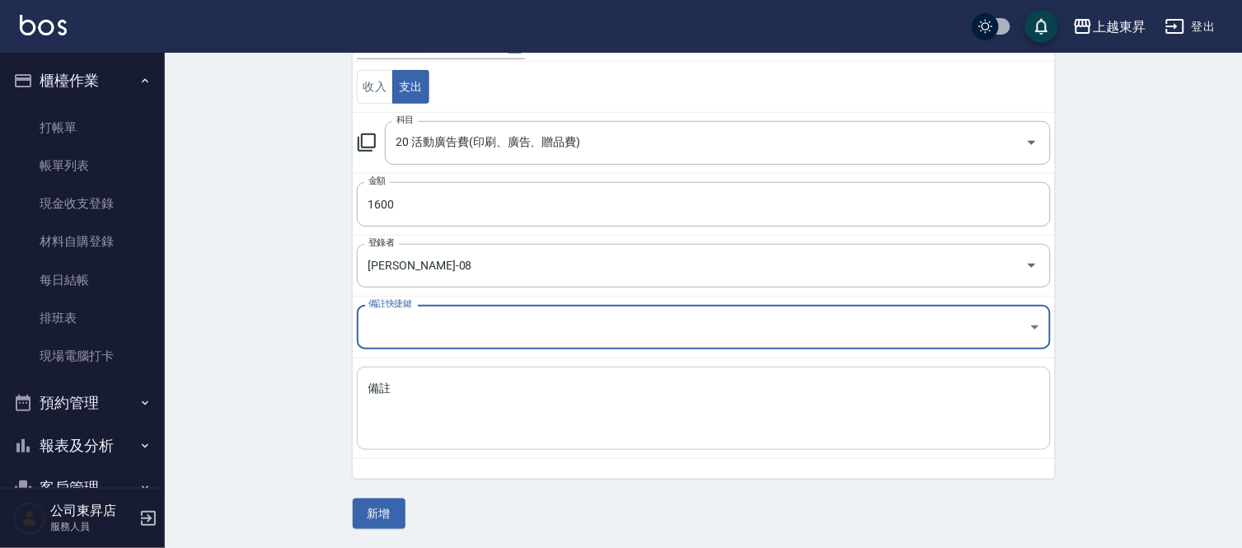
click at [393, 391] on textarea "備註" at bounding box center [704, 409] width 671 height 56
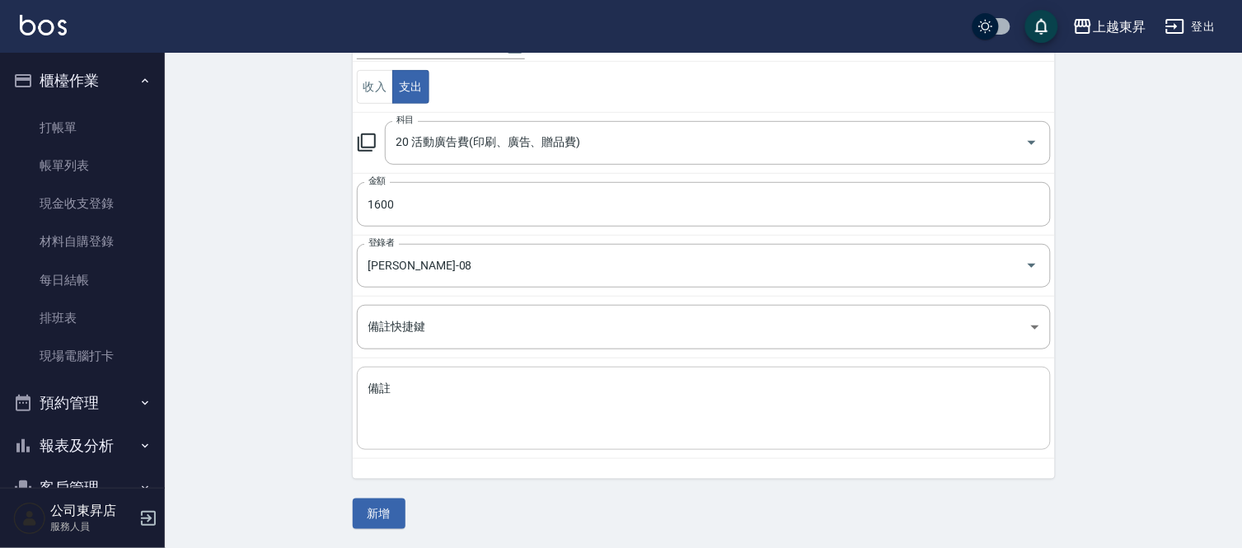
click at [392, 392] on textarea "備註" at bounding box center [704, 409] width 671 height 56
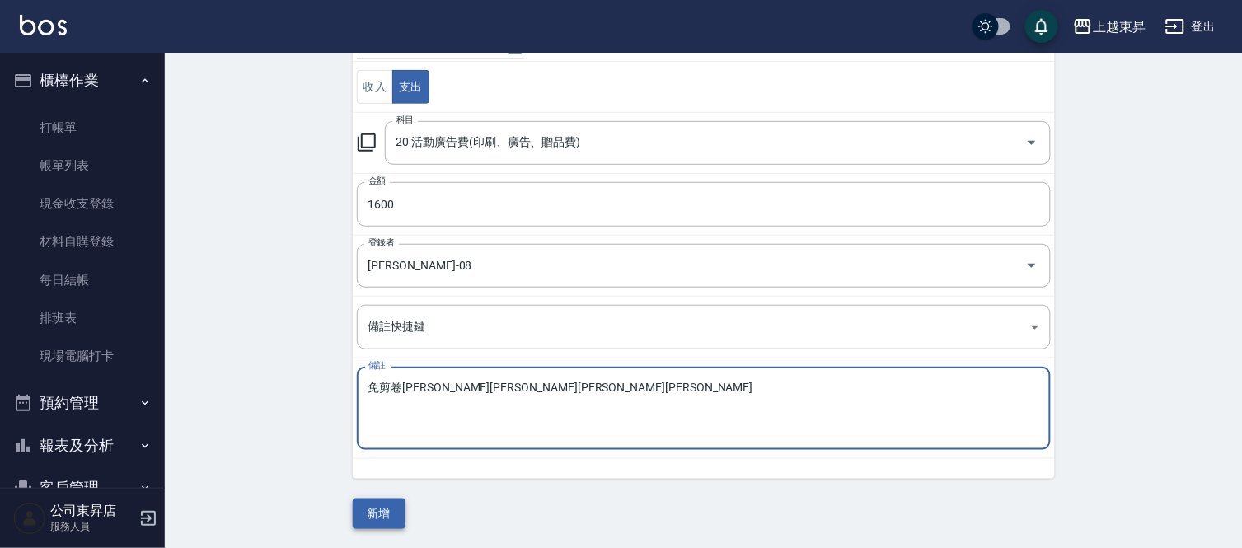
type textarea "免剪卷[PERSON_NAME][PERSON_NAME][PERSON_NAME][PERSON_NAME]"
click at [369, 509] on button "新增" at bounding box center [379, 514] width 53 height 31
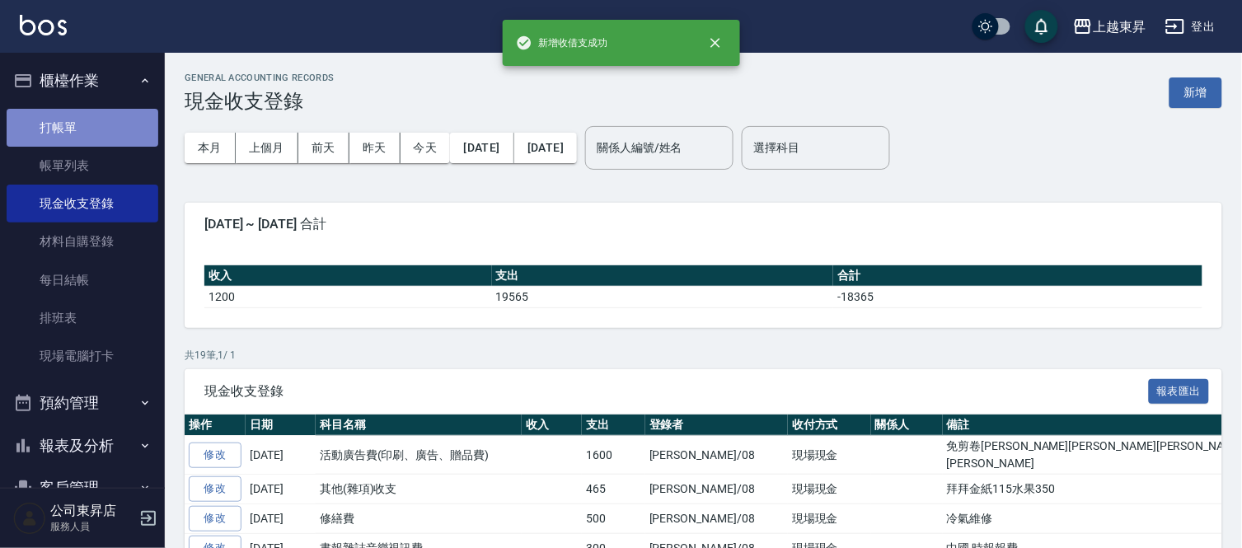
click at [87, 129] on link "打帳單" at bounding box center [83, 128] width 152 height 38
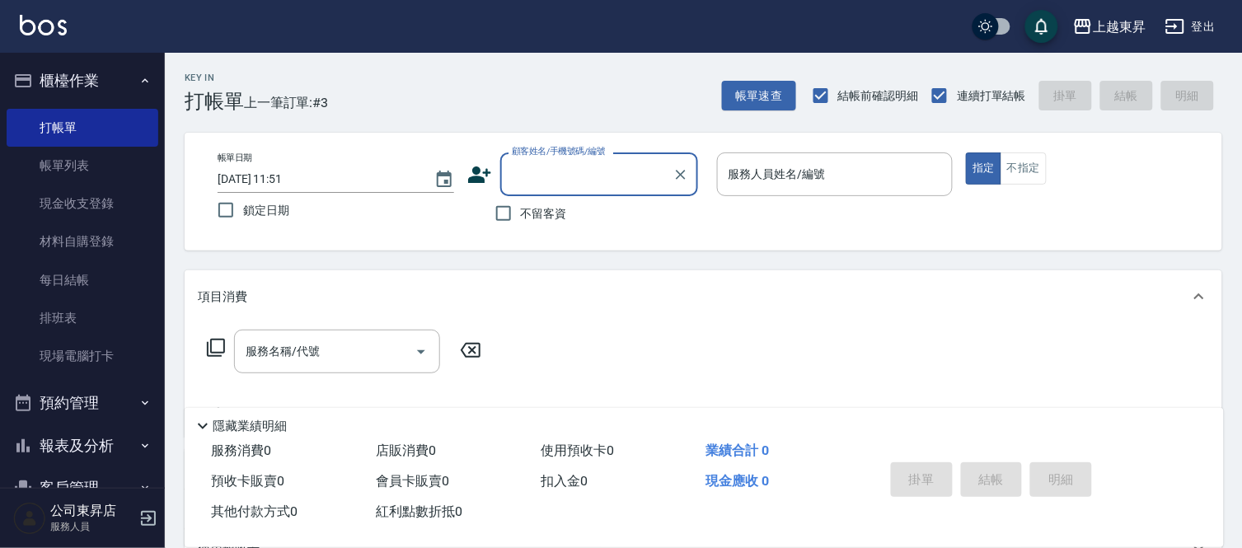
click at [526, 174] on input "顧客姓名/手機號碼/編號" at bounding box center [587, 174] width 158 height 29
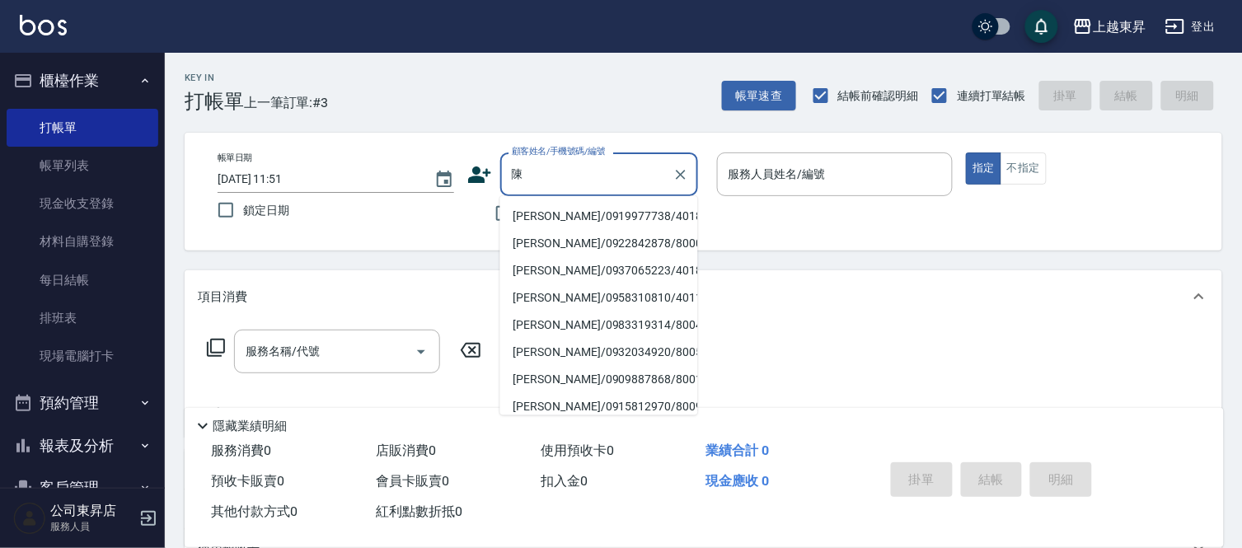
click at [556, 218] on li "[PERSON_NAME]/0919977738/40184" at bounding box center [599, 216] width 198 height 27
type input "[PERSON_NAME]/0919977738/40184"
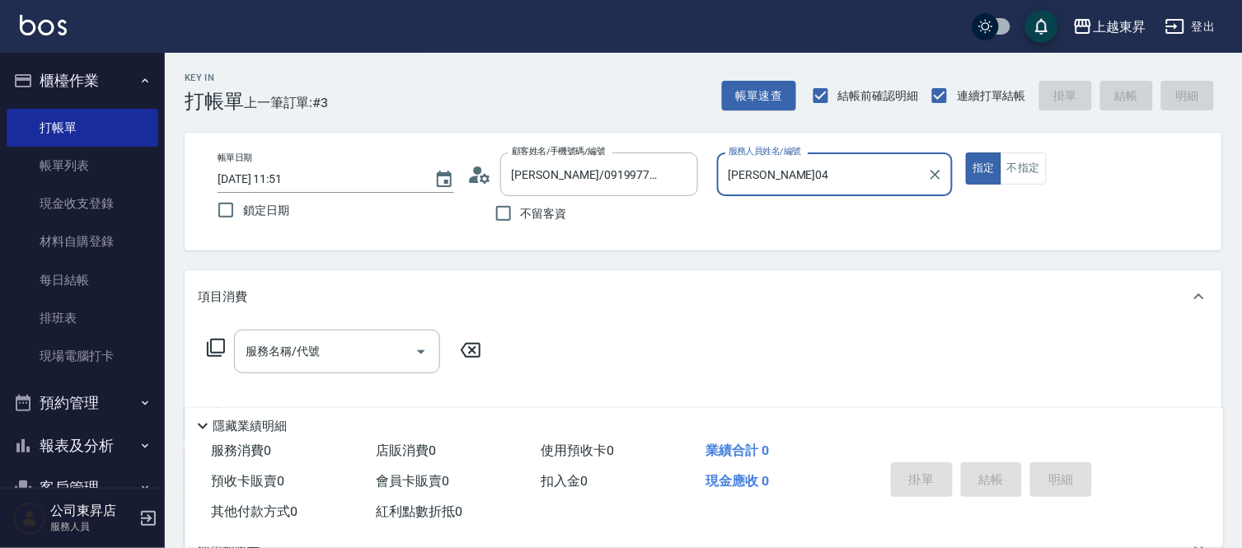
type input "[PERSON_NAME]04"
click at [361, 352] on input "服務名稱/代號" at bounding box center [325, 351] width 167 height 29
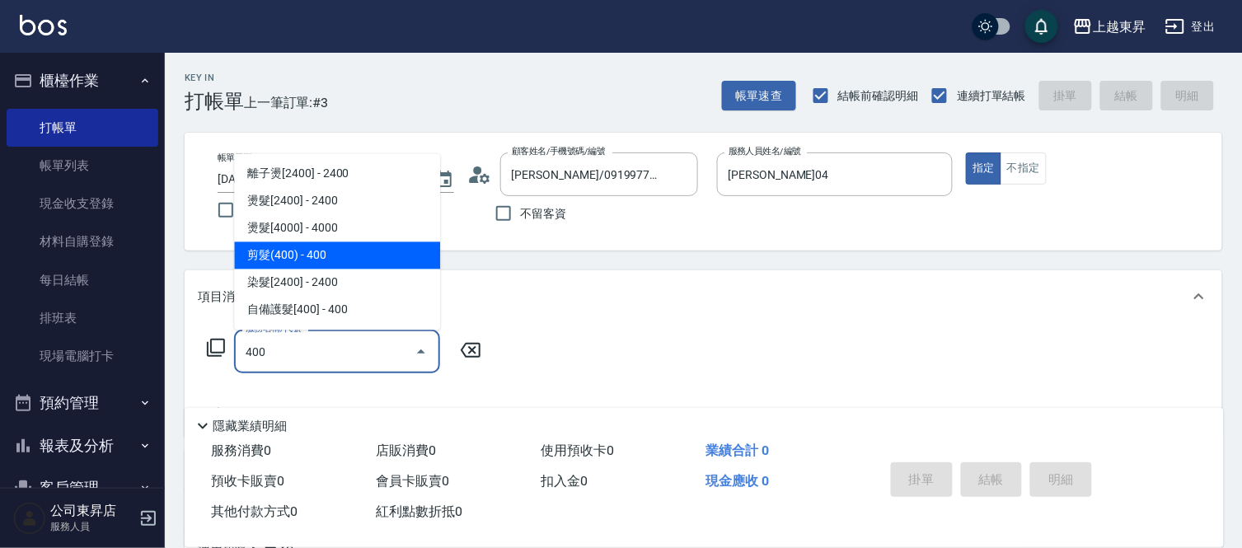
click at [283, 259] on span "剪髮(400) - 400" at bounding box center [337, 255] width 206 height 27
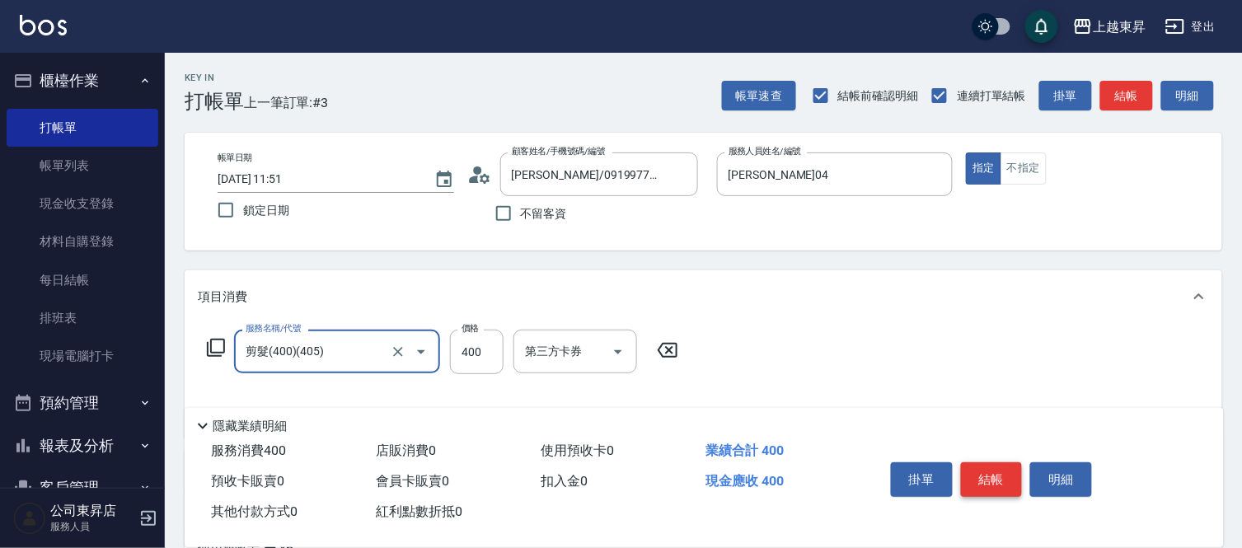
type input "剪髮(400)(405)"
click at [992, 464] on button "結帳" at bounding box center [992, 480] width 62 height 35
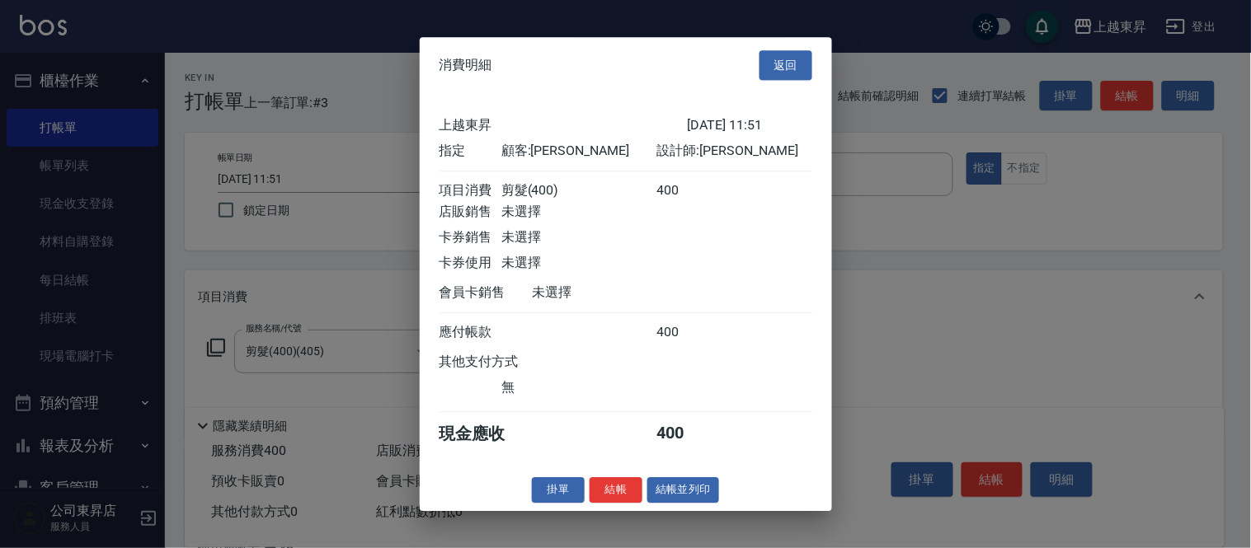
click at [703, 499] on button "結帳並列印" at bounding box center [683, 490] width 72 height 26
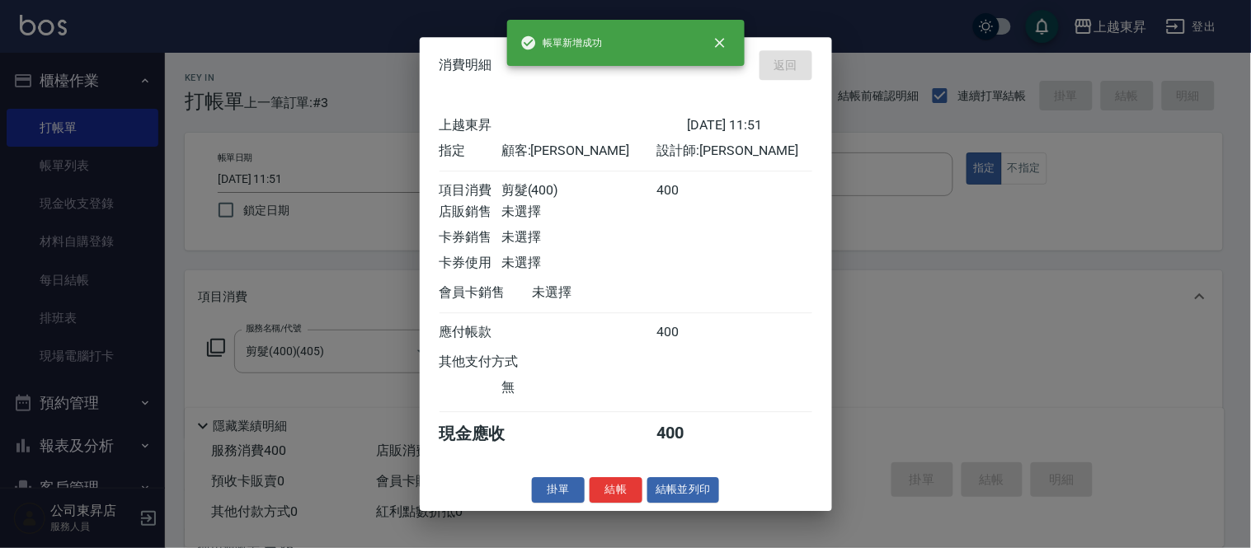
type input "[DATE] 11:52"
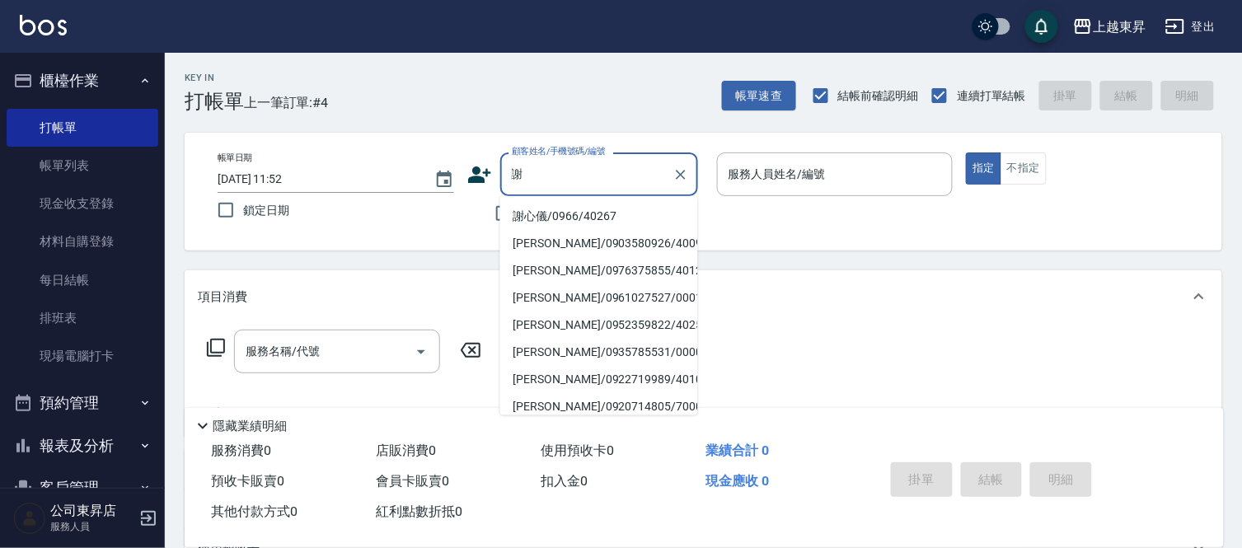
click at [598, 216] on li "謝心儀/0966/40267" at bounding box center [599, 216] width 198 height 27
type input "謝心儀/0966/40267"
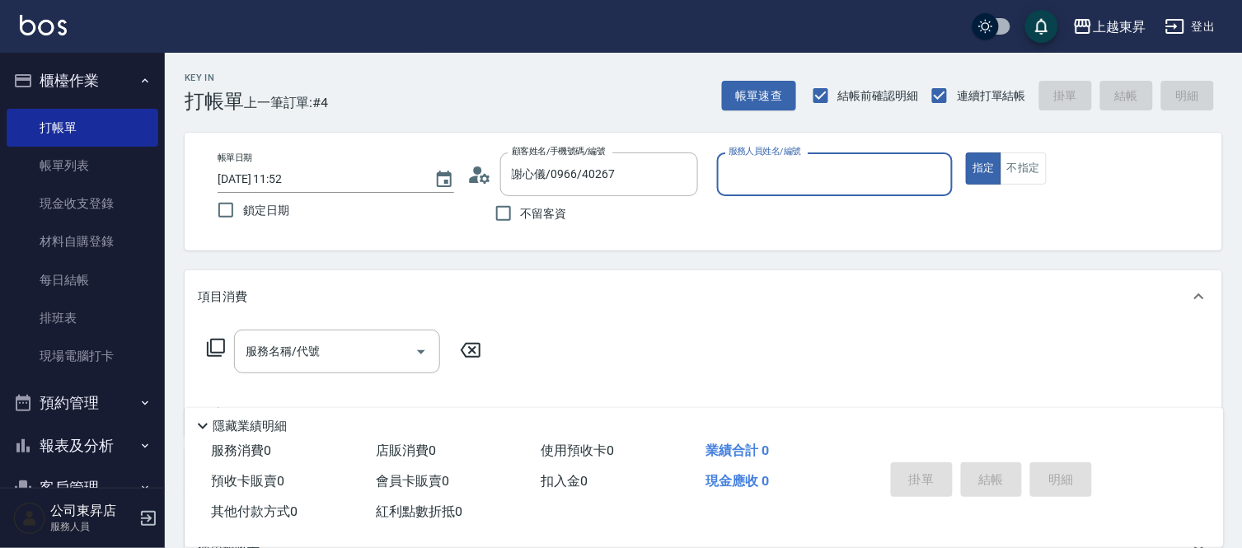
type input "[PERSON_NAME]04"
click at [317, 337] on input "服務名稱/代號" at bounding box center [325, 351] width 167 height 29
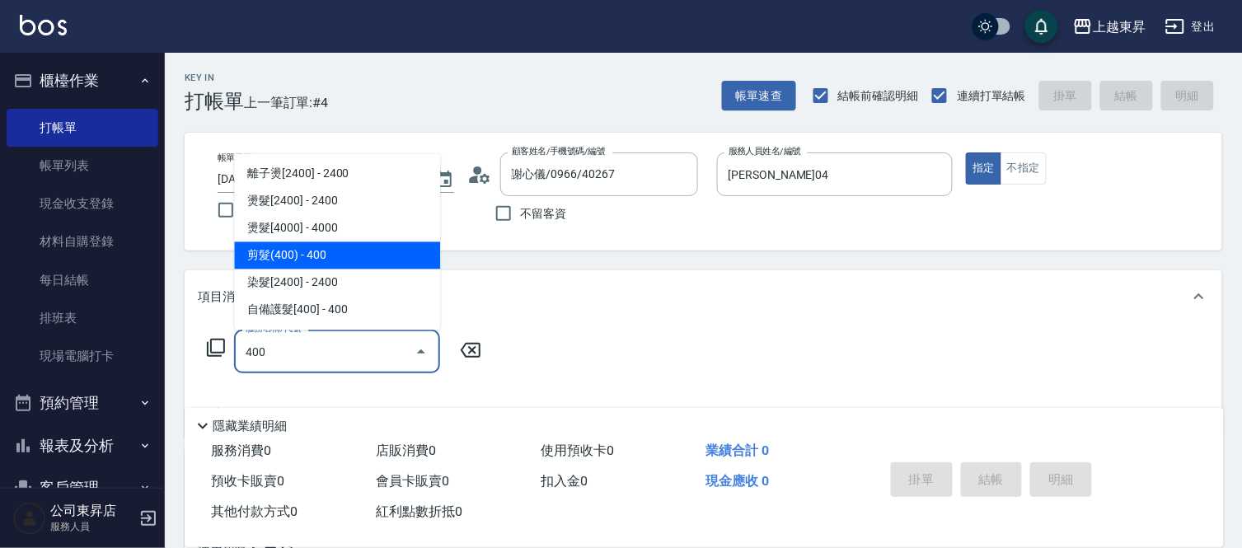
click at [293, 244] on span "剪髮(400) - 400" at bounding box center [337, 255] width 206 height 27
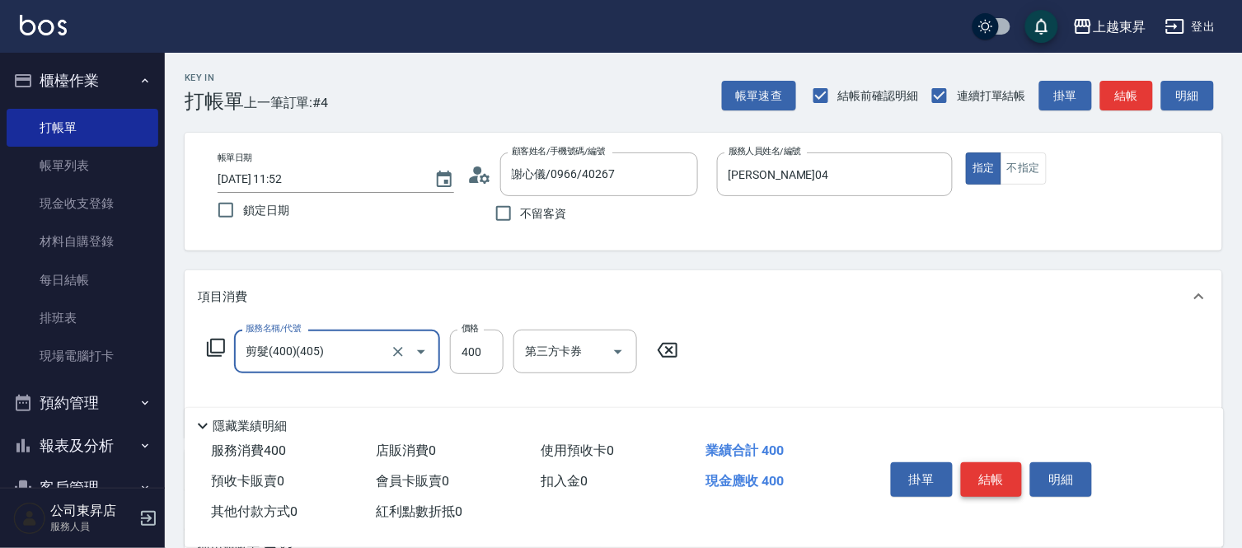
type input "剪髮(400)(405)"
click at [992, 465] on button "結帳" at bounding box center [992, 480] width 62 height 35
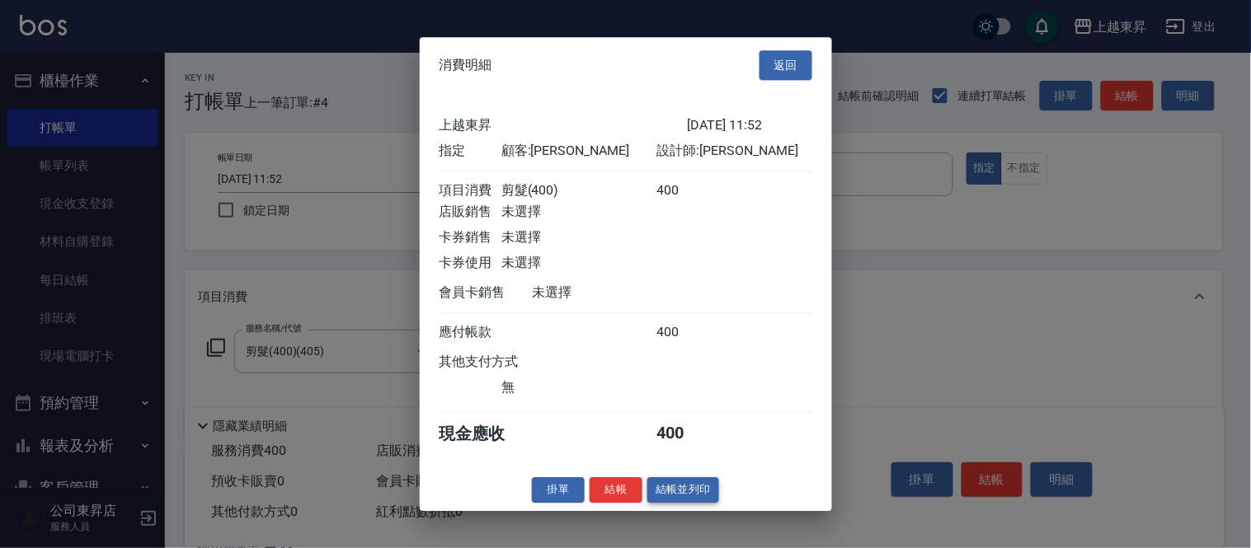
click at [674, 497] on button "結帳並列印" at bounding box center [683, 490] width 72 height 26
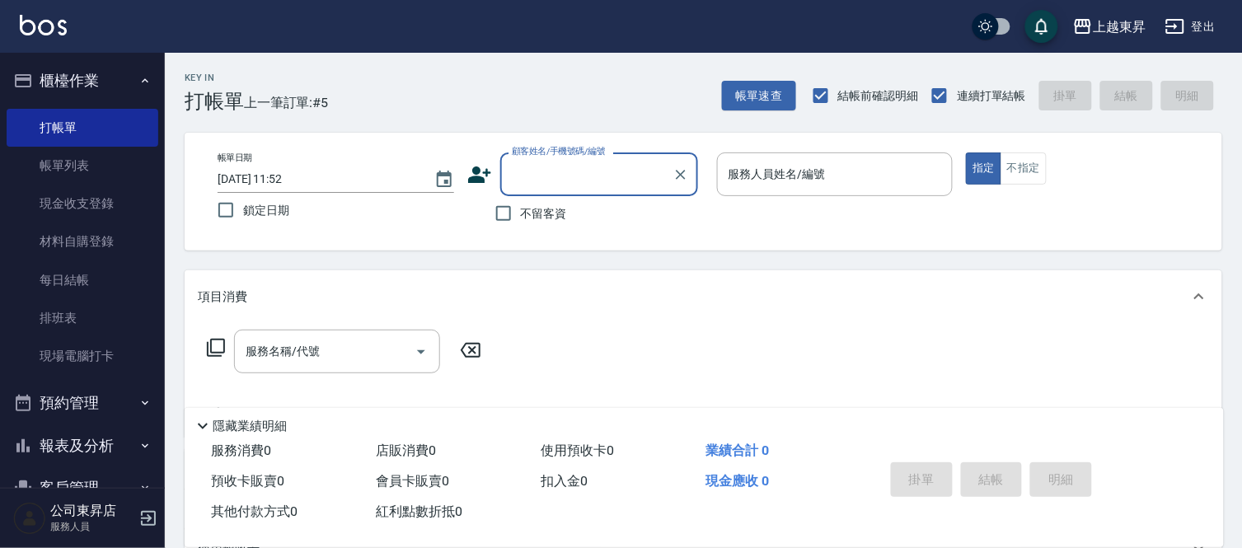
click at [556, 181] on input "顧客姓名/手機號碼/編號" at bounding box center [587, 174] width 158 height 29
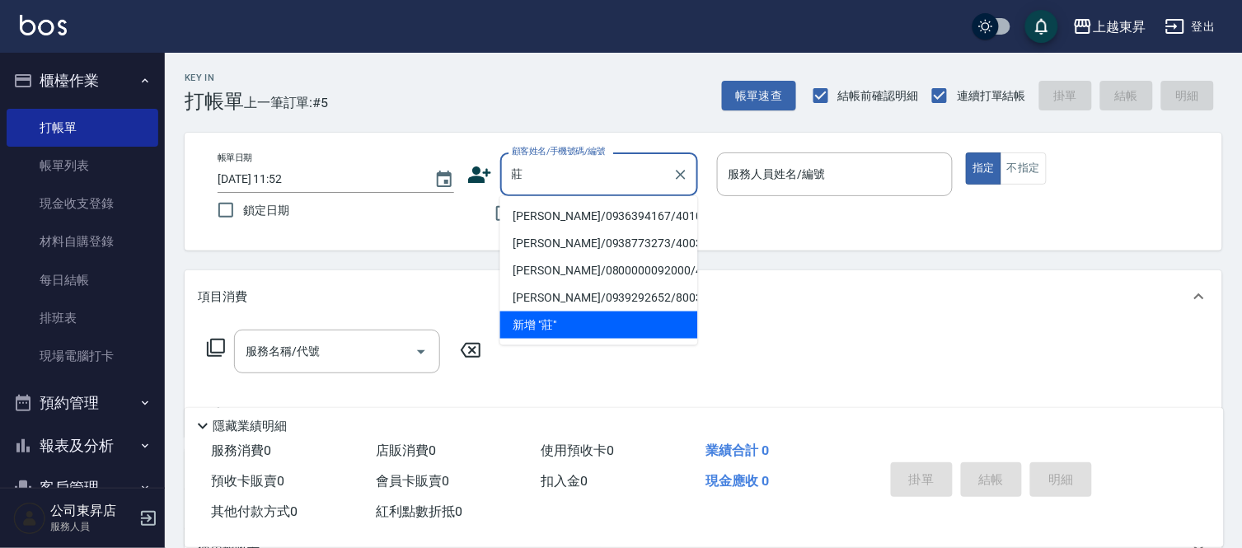
click at [539, 209] on li "[PERSON_NAME]/0936394167/40102" at bounding box center [599, 216] width 198 height 27
type input "[PERSON_NAME]/0936394167/40102"
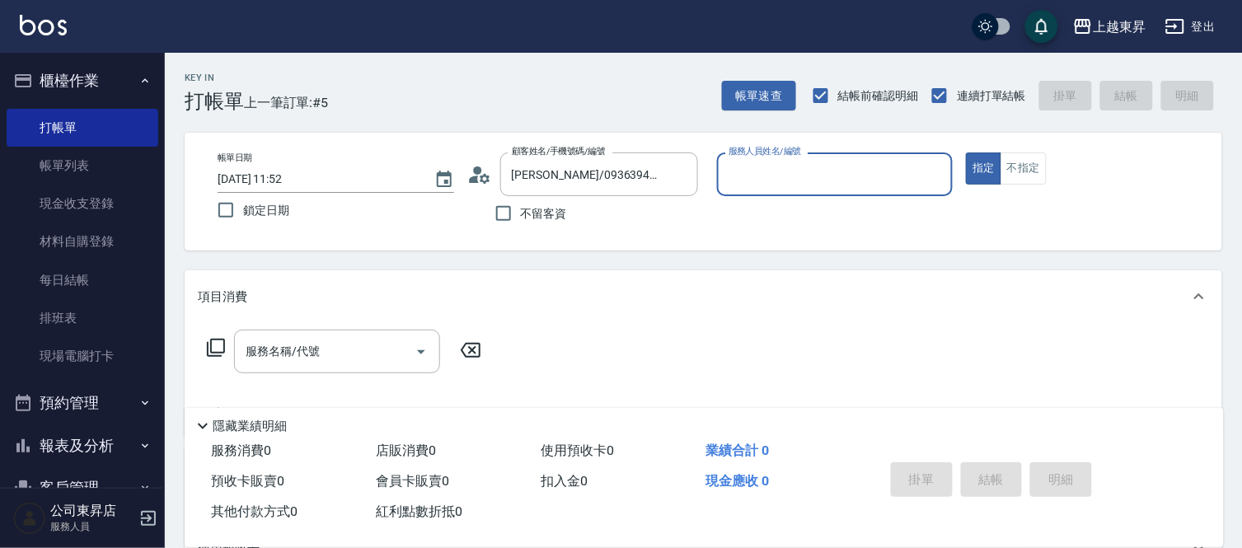
type input "[PERSON_NAME]04"
drag, startPoint x: 336, startPoint y: 355, endPoint x: 323, endPoint y: 367, distance: 17.5
click at [335, 355] on input "服務名稱/代號" at bounding box center [325, 351] width 167 height 29
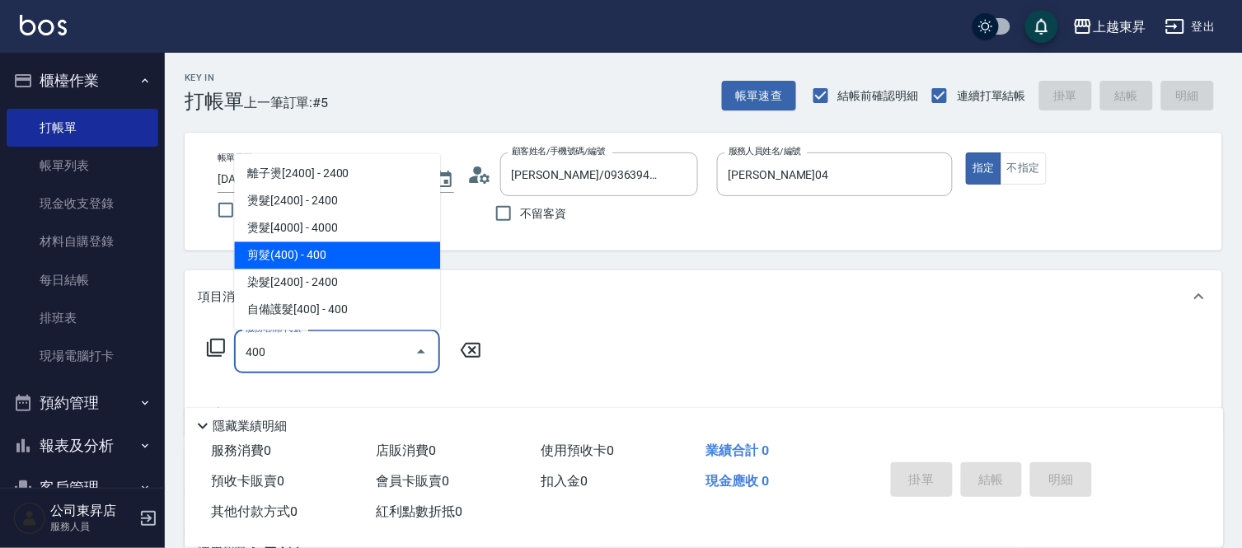
click at [310, 252] on span "剪髮(400) - 400" at bounding box center [337, 255] width 206 height 27
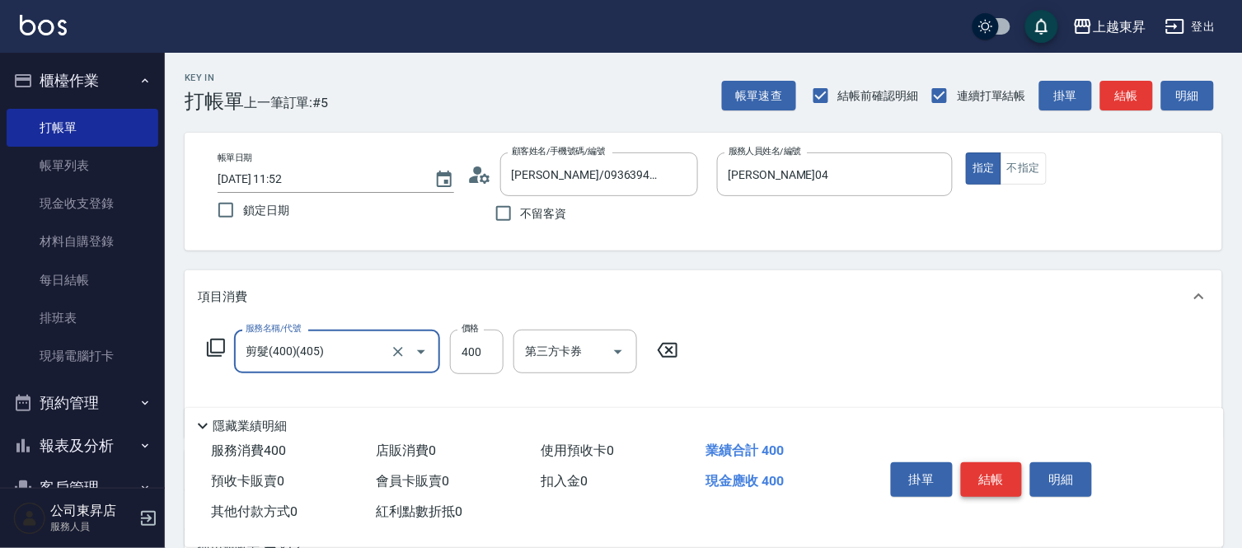
type input "剪髮(400)(405)"
click at [987, 476] on button "結帳" at bounding box center [992, 480] width 62 height 35
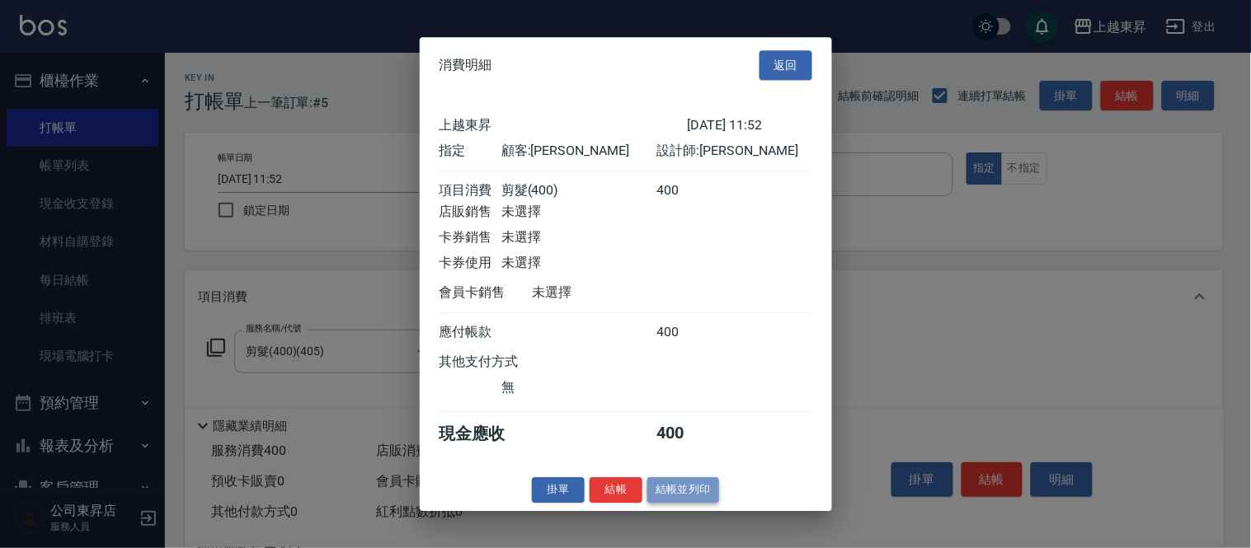
click at [709, 500] on button "結帳並列印" at bounding box center [683, 490] width 72 height 26
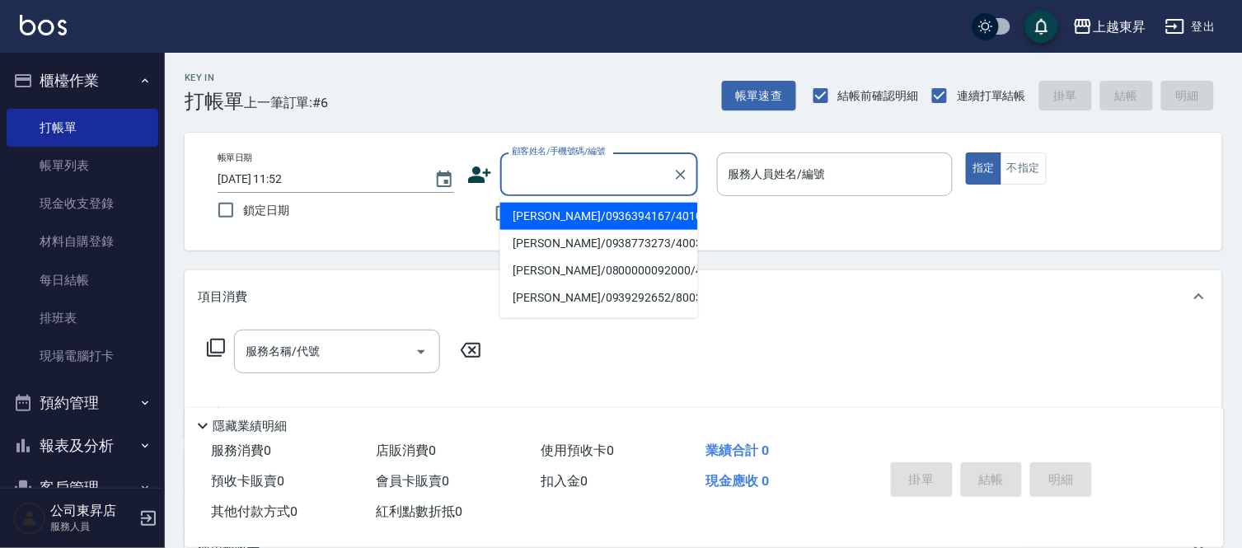
click at [542, 175] on input "顧客姓名/手機號碼/編號" at bounding box center [587, 174] width 158 height 29
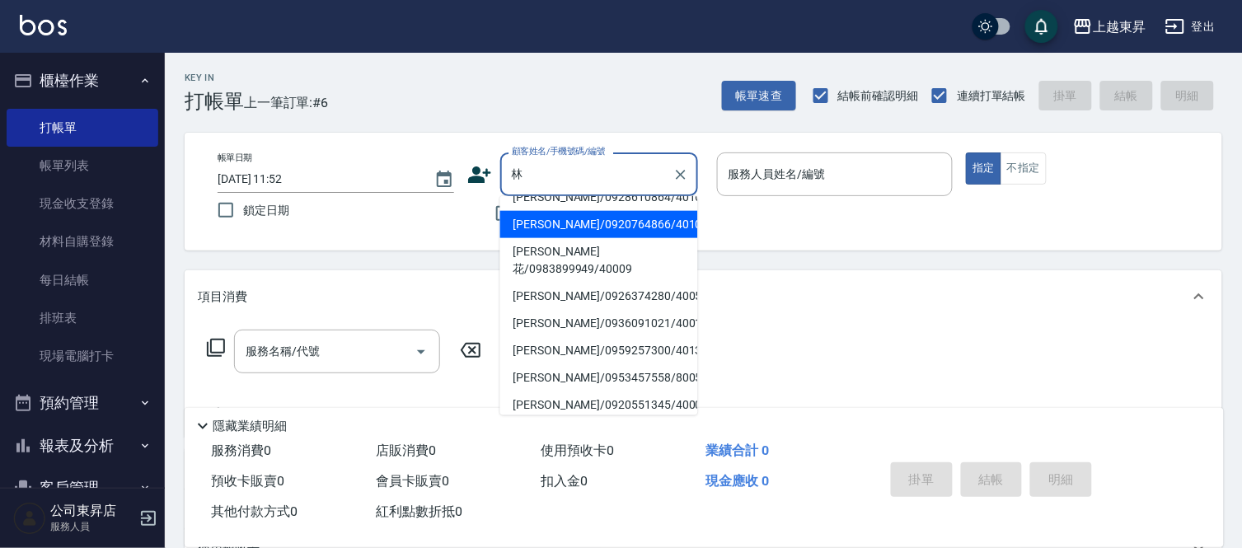
scroll to position [92, 0]
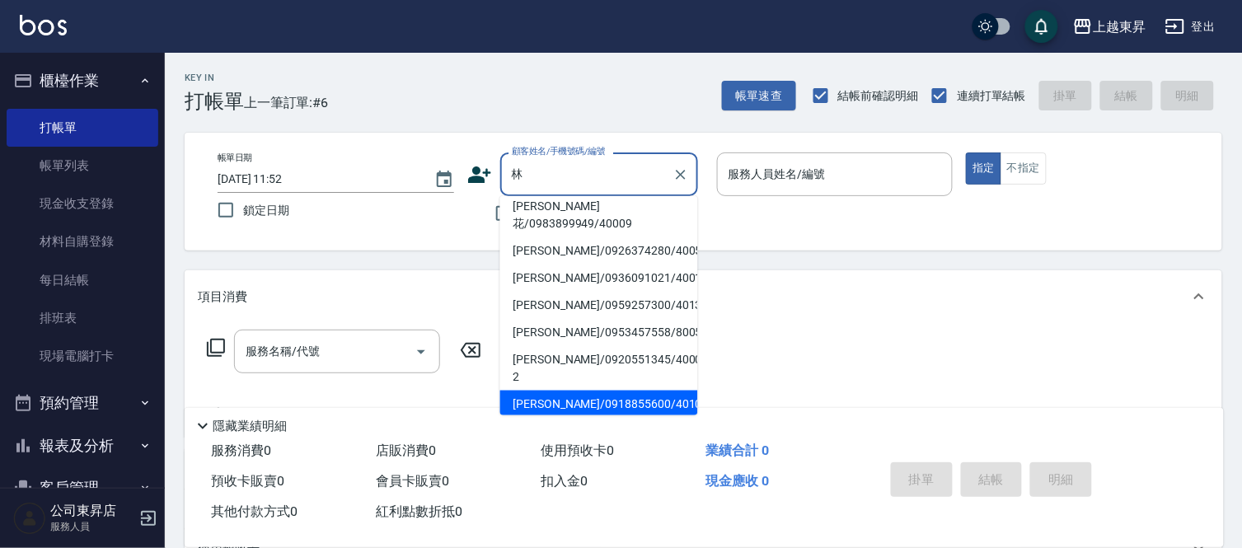
click at [561, 319] on li "[PERSON_NAME]/0959257300/40134" at bounding box center [599, 305] width 198 height 27
type input "[PERSON_NAME]/0959257300/40134"
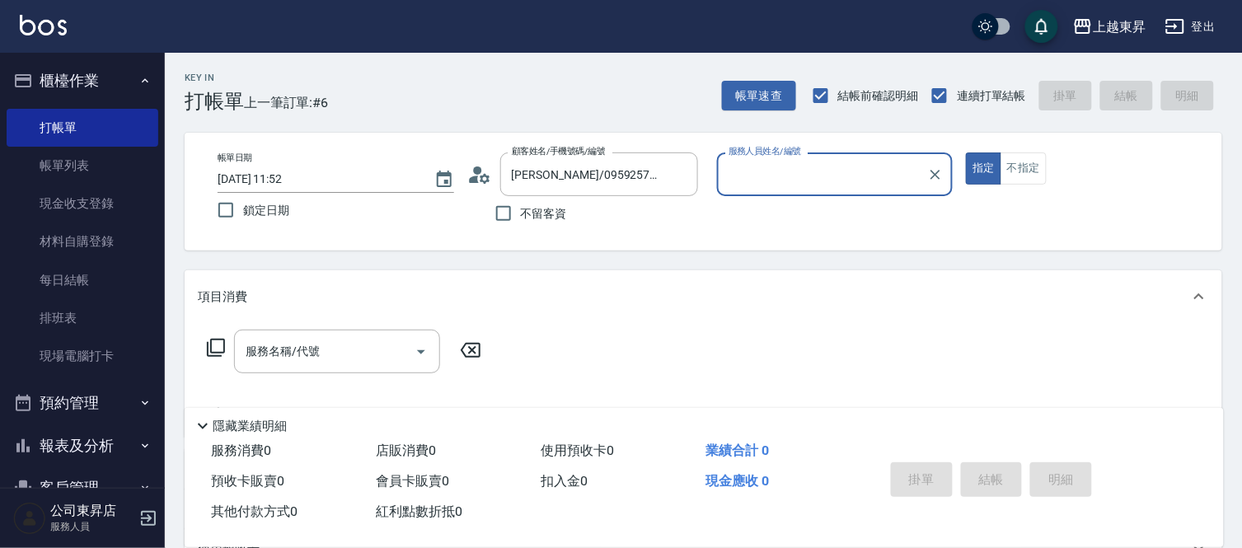
type input "[PERSON_NAME]04"
click at [584, 175] on input "[PERSON_NAME]/0959257300/40134" at bounding box center [587, 174] width 158 height 29
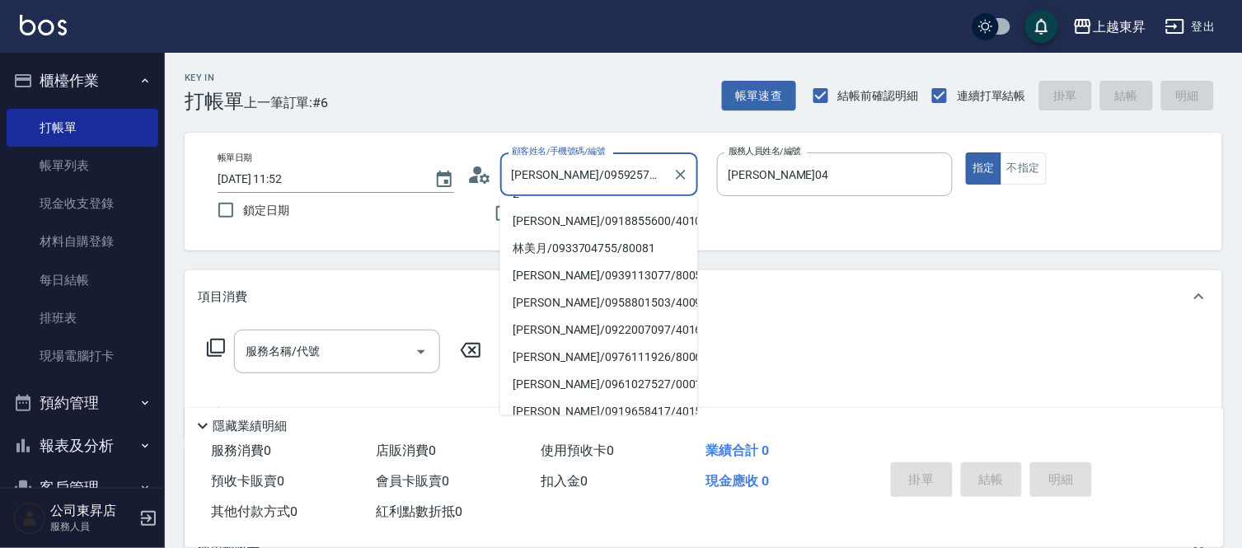
scroll to position [183, 0]
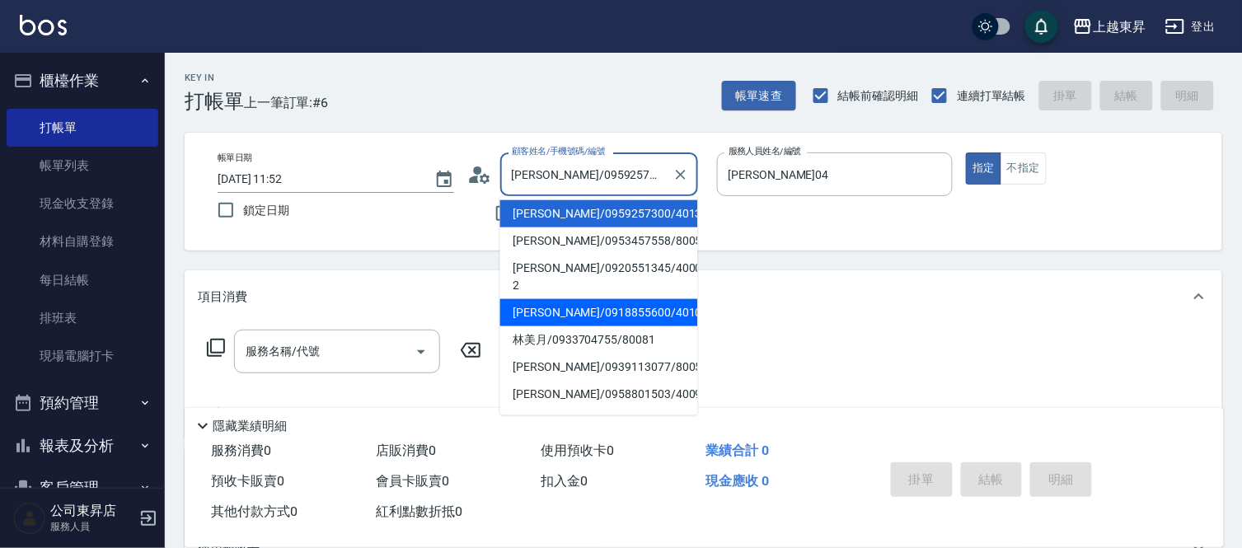
click at [563, 299] on li "[PERSON_NAME]/0918855600/40103" at bounding box center [599, 312] width 198 height 27
type input "[PERSON_NAME]/0918855600/40103"
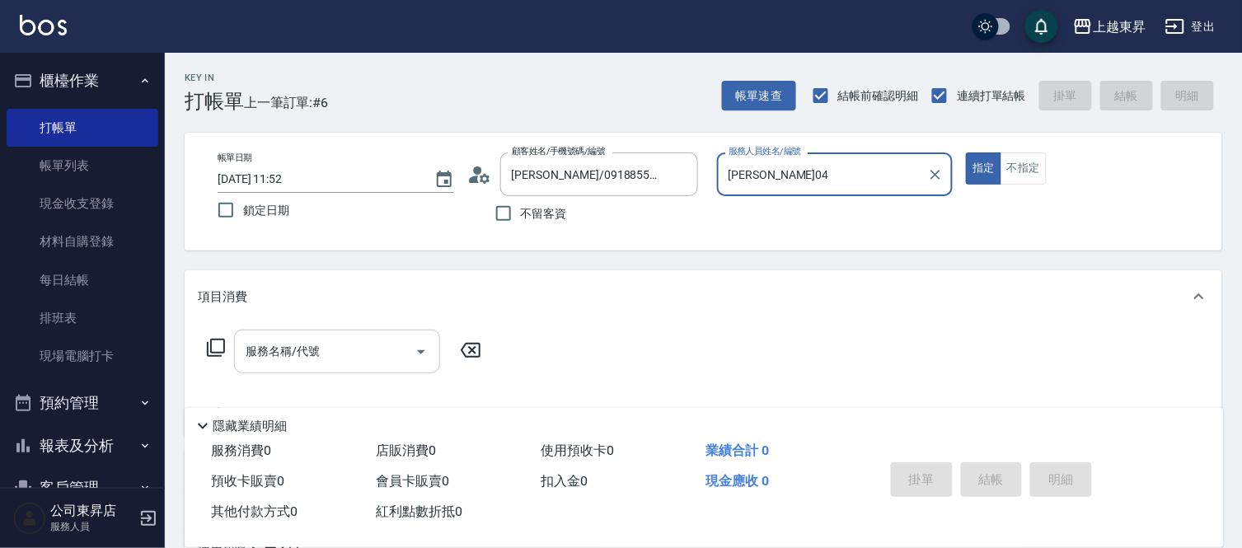
click at [350, 357] on input "服務名稱/代號" at bounding box center [325, 351] width 167 height 29
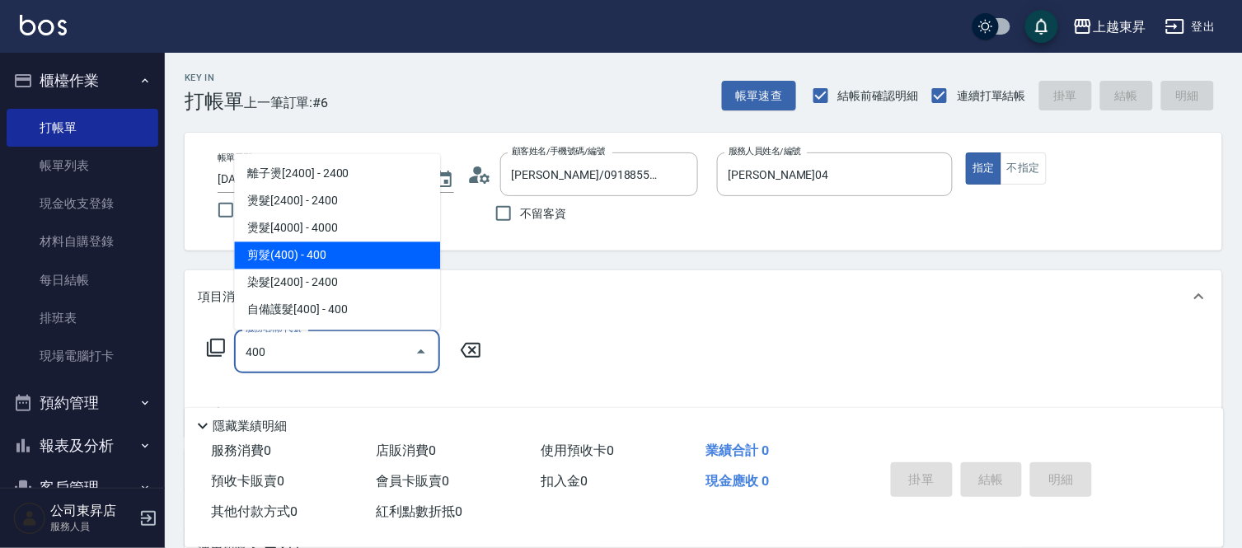
click at [332, 248] on span "剪髮(400) - 400" at bounding box center [337, 255] width 206 height 27
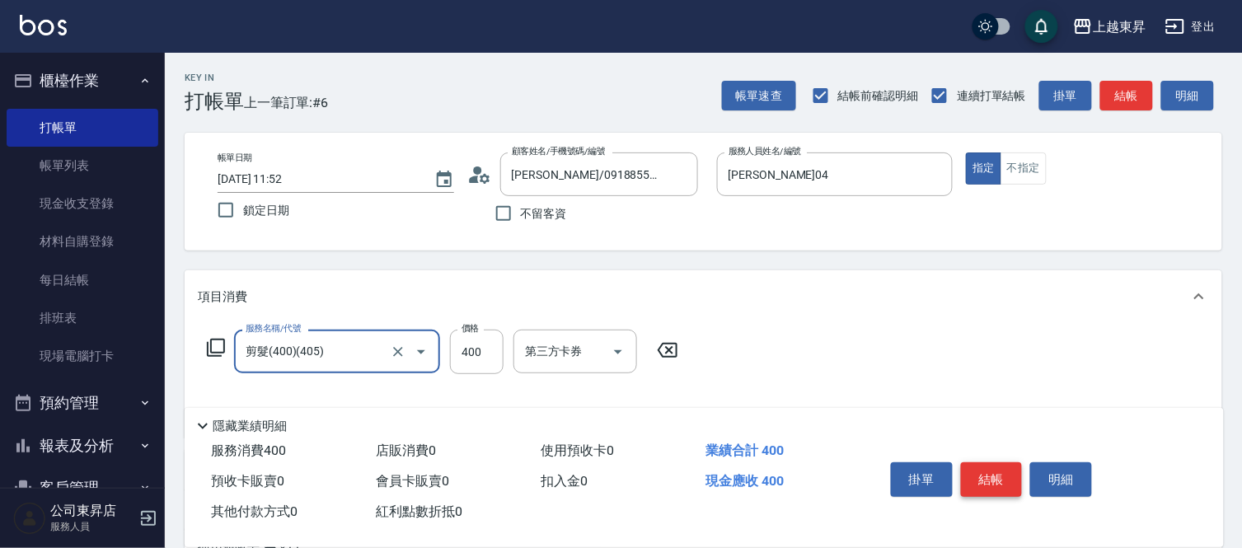
type input "剪髮(400)(405)"
click at [990, 476] on button "結帳" at bounding box center [992, 480] width 62 height 35
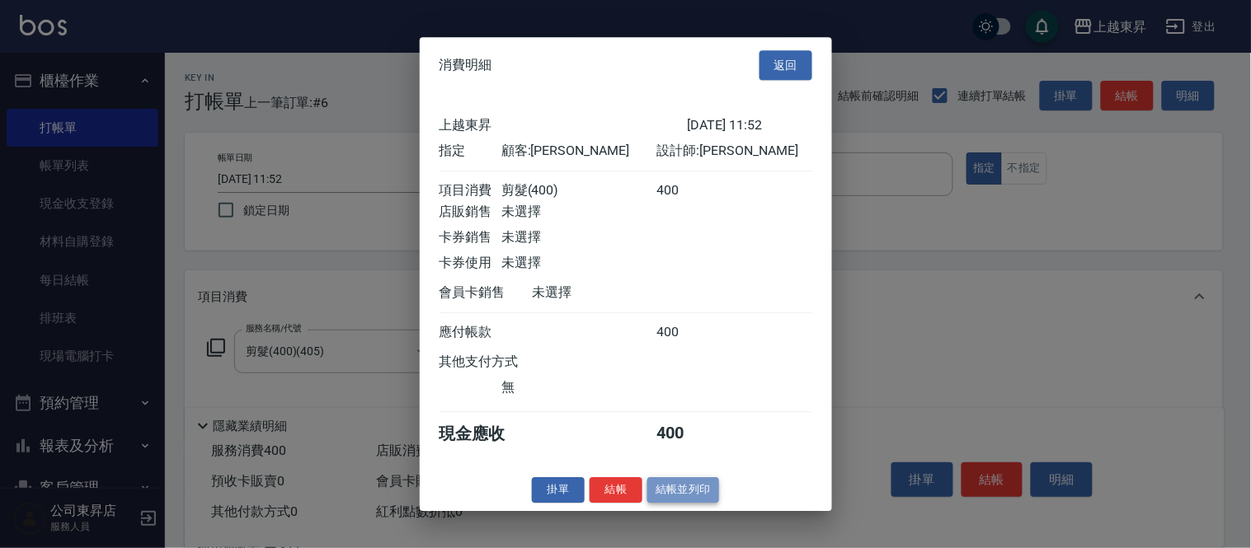
click at [693, 503] on button "結帳並列印" at bounding box center [683, 490] width 72 height 26
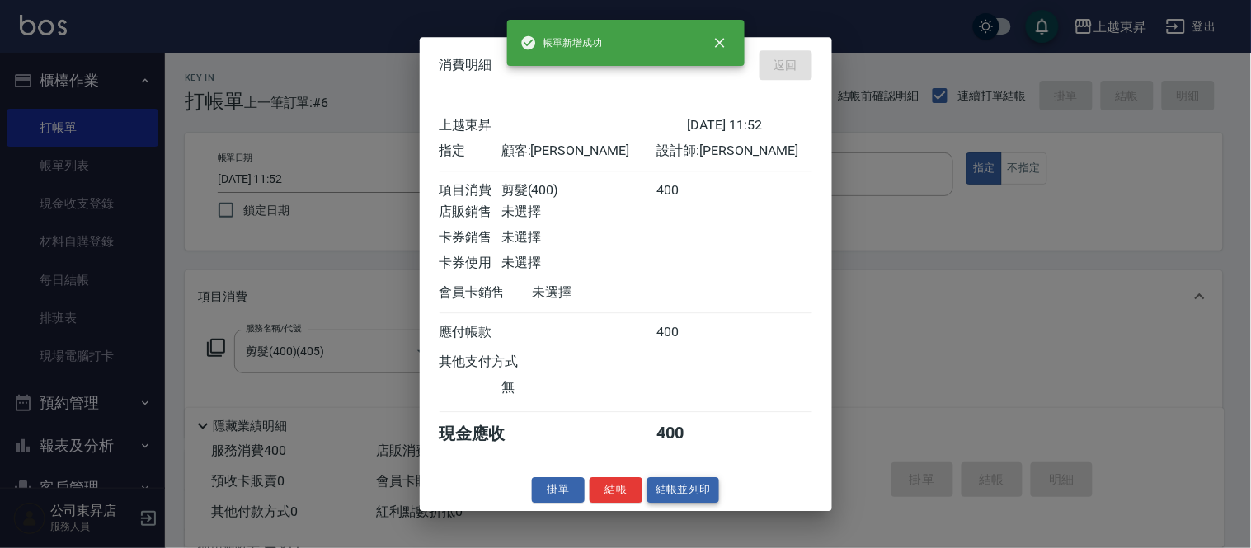
type input "[DATE] 11:53"
